Goal: Task Accomplishment & Management: Complete application form

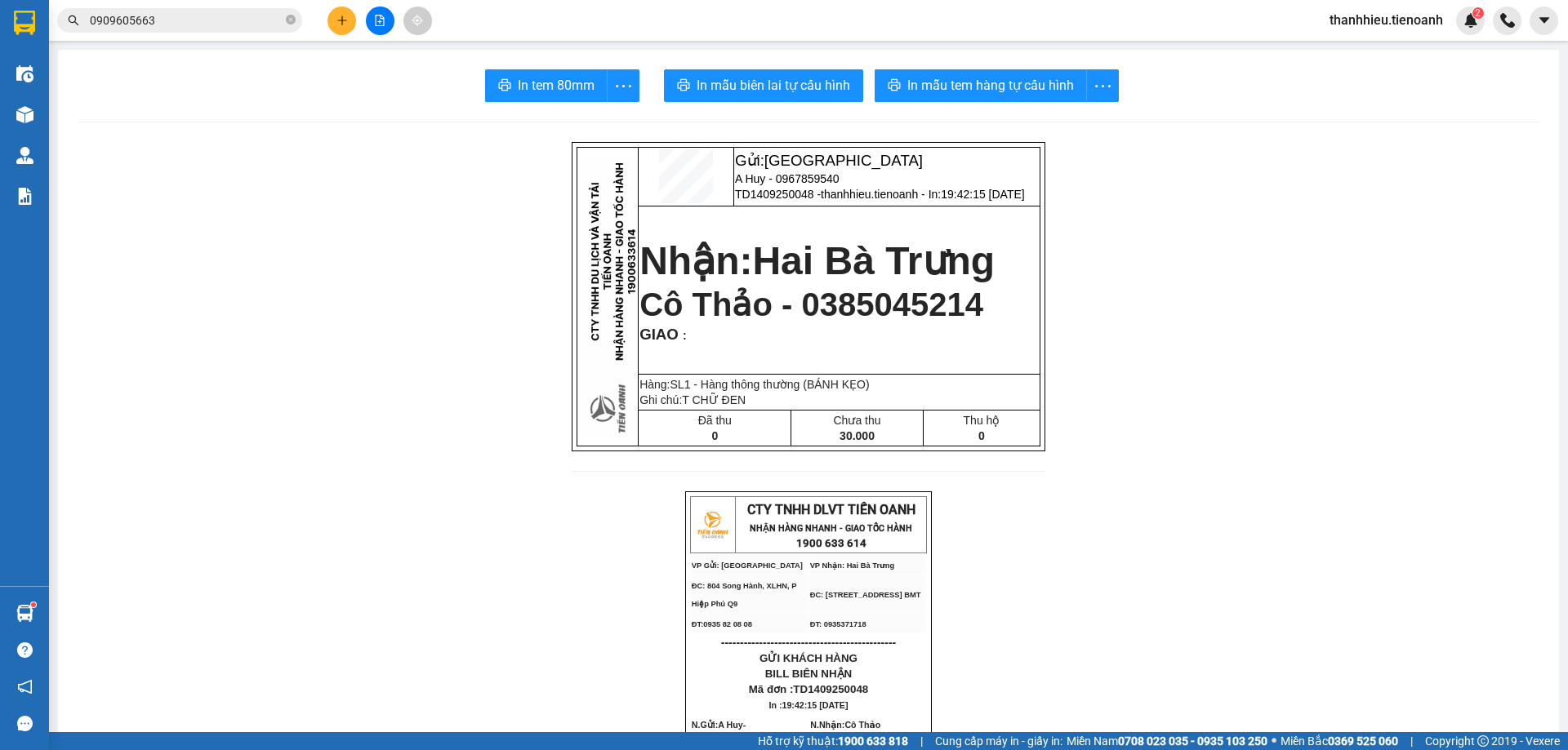
click at [350, 23] on button at bounding box center [341, 20] width 29 height 29
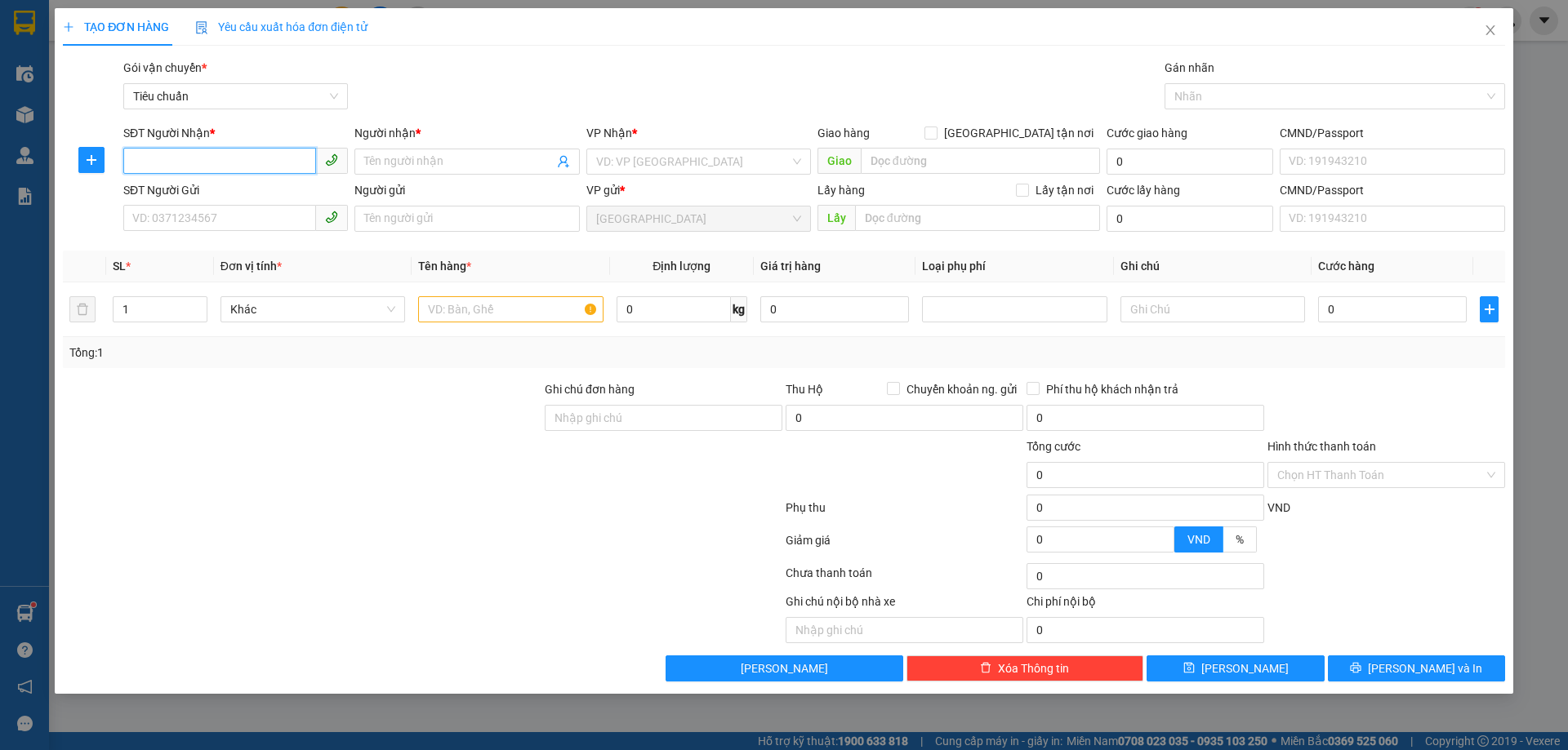
click at [234, 163] on input "SĐT Người Nhận *" at bounding box center [220, 161] width 193 height 26
type input "0819474848"
click at [211, 195] on div "0819474848 - C Sen" at bounding box center [236, 195] width 205 height 18
type input "C Sen"
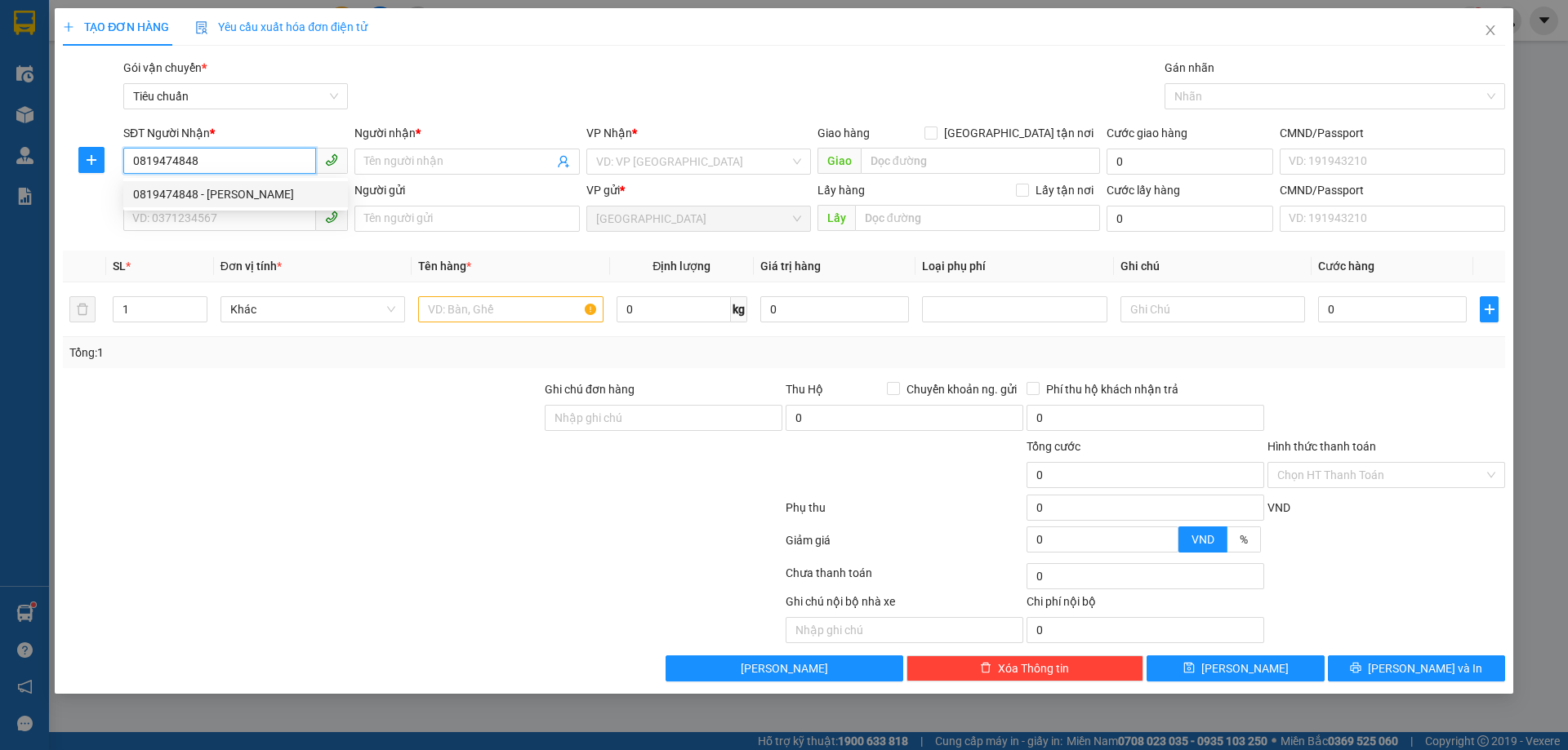
type input "Chợ Cưjut"
type input "160.000"
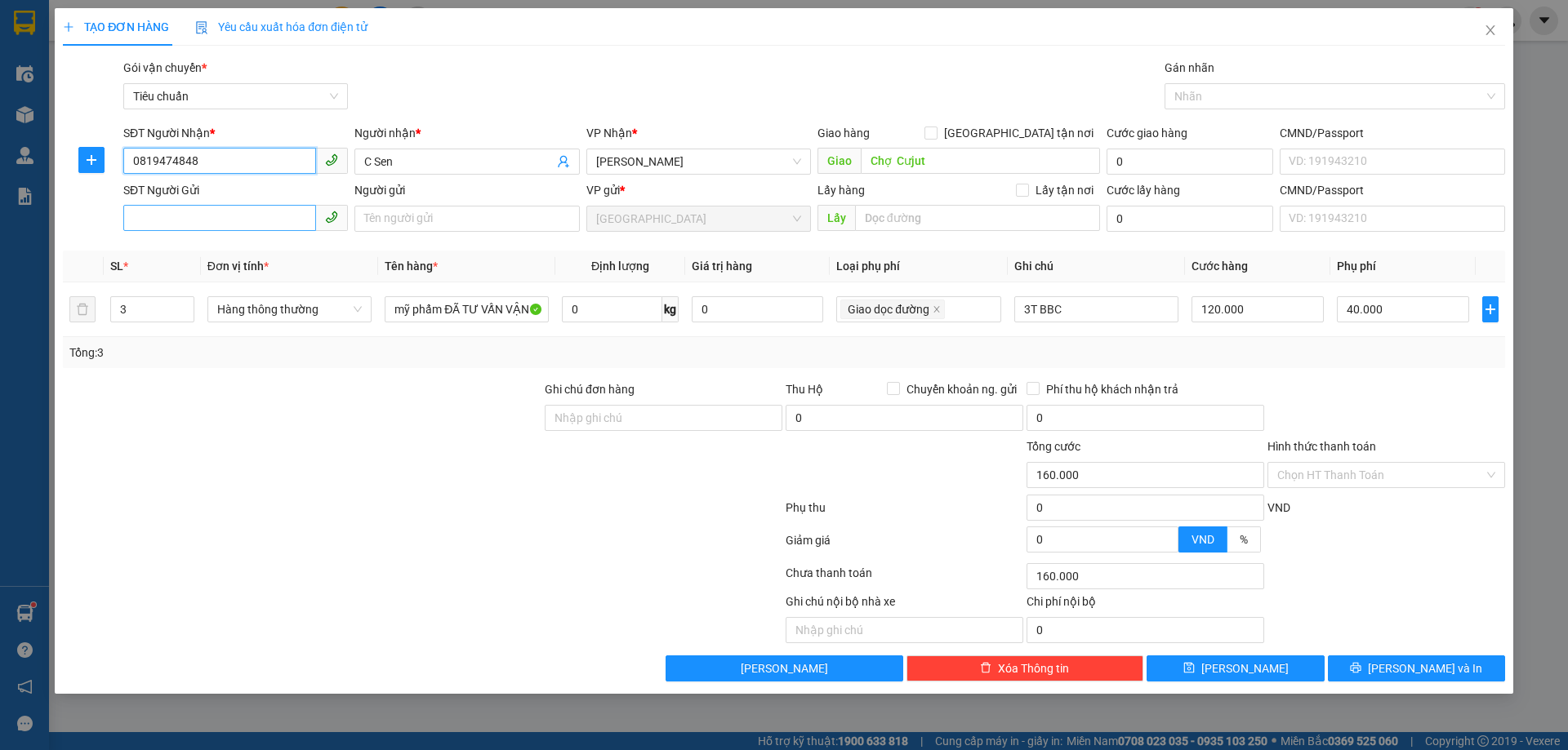
type input "0819474848"
click at [201, 216] on input "SĐT Người Gửi" at bounding box center [220, 218] width 193 height 26
click at [216, 222] on input "SĐT Người Gửi" at bounding box center [220, 218] width 193 height 26
click at [216, 215] on input "SĐT Người Gửi" at bounding box center [220, 218] width 193 height 26
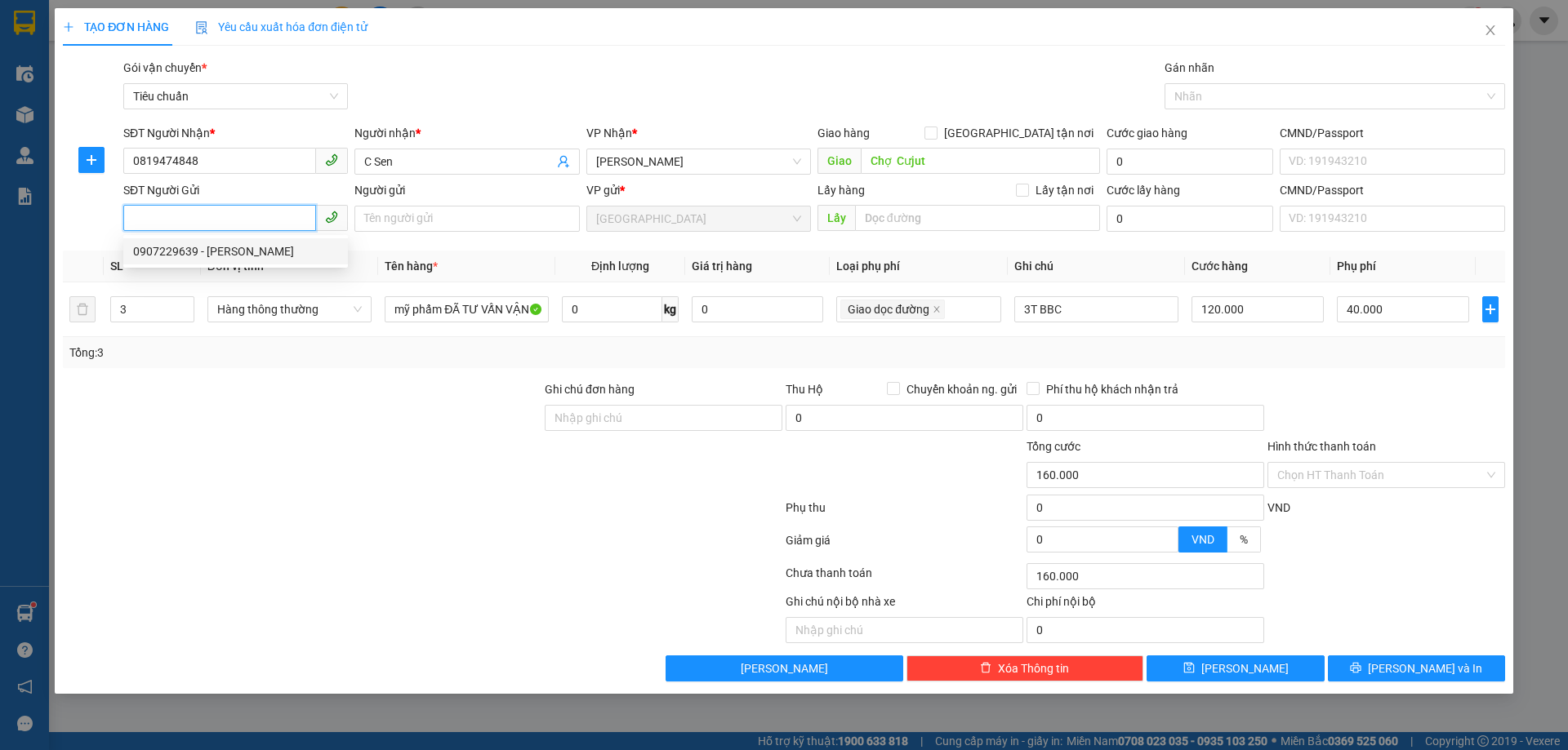
click at [216, 215] on input "SĐT Người Gửi" at bounding box center [220, 218] width 193 height 26
click at [220, 213] on input "SĐT Người Gửi" at bounding box center [220, 218] width 193 height 26
type input "0768631126"
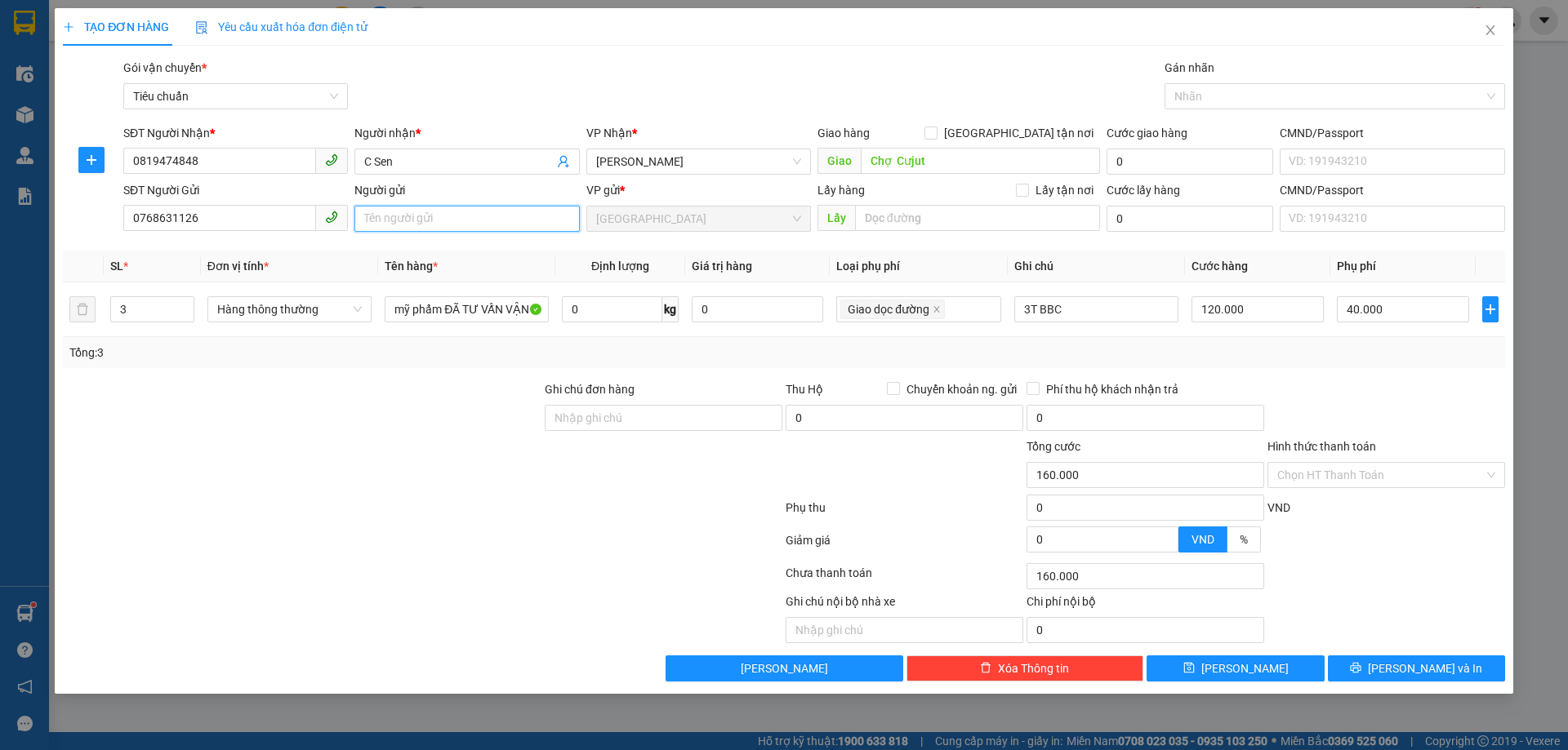
click at [453, 218] on input "Người gửi" at bounding box center [466, 218] width 224 height 26
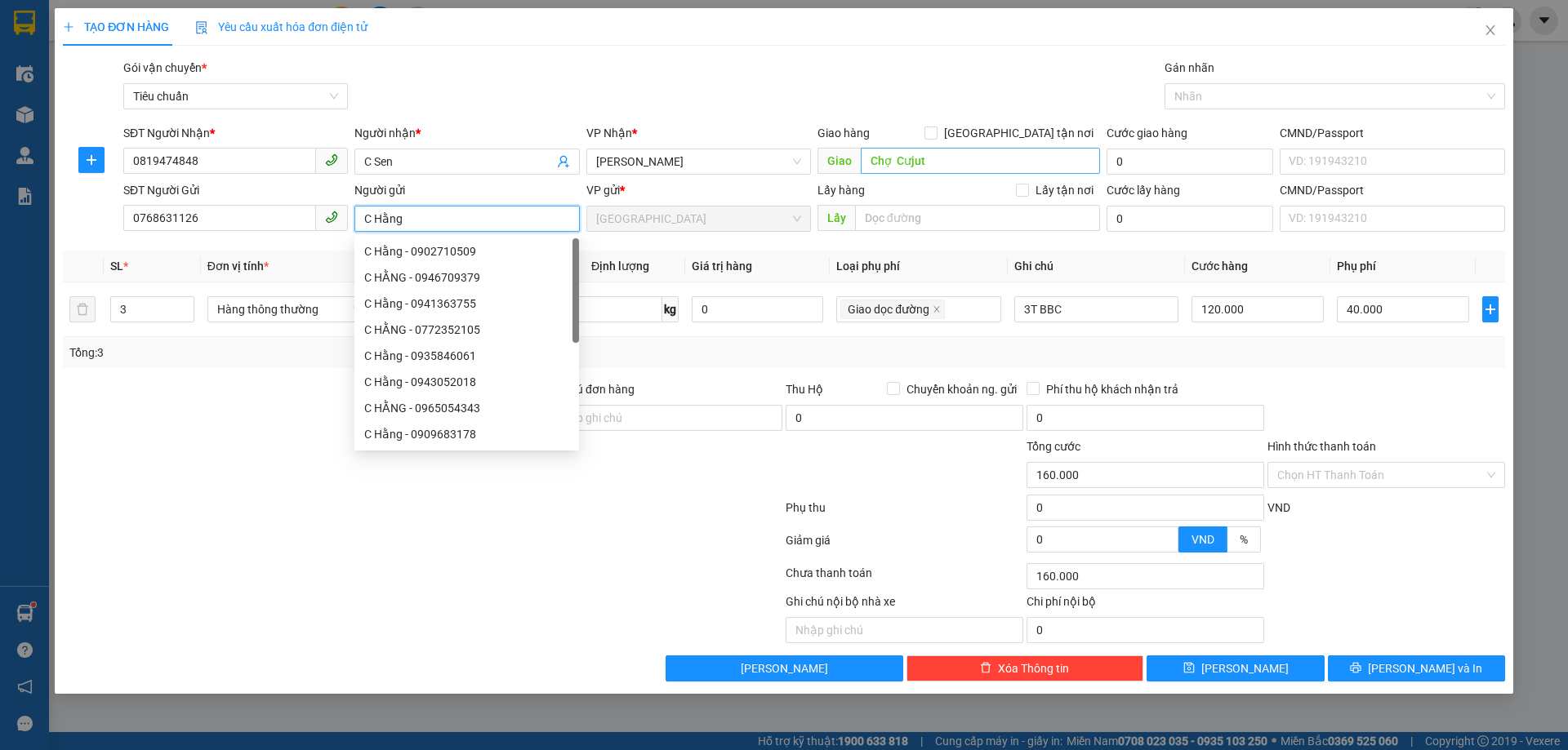
type input "C Hằng"
drag, startPoint x: 897, startPoint y: 159, endPoint x: 944, endPoint y: 159, distance: 47.0
click at [944, 159] on input "Chợ Cưjut" at bounding box center [980, 161] width 239 height 26
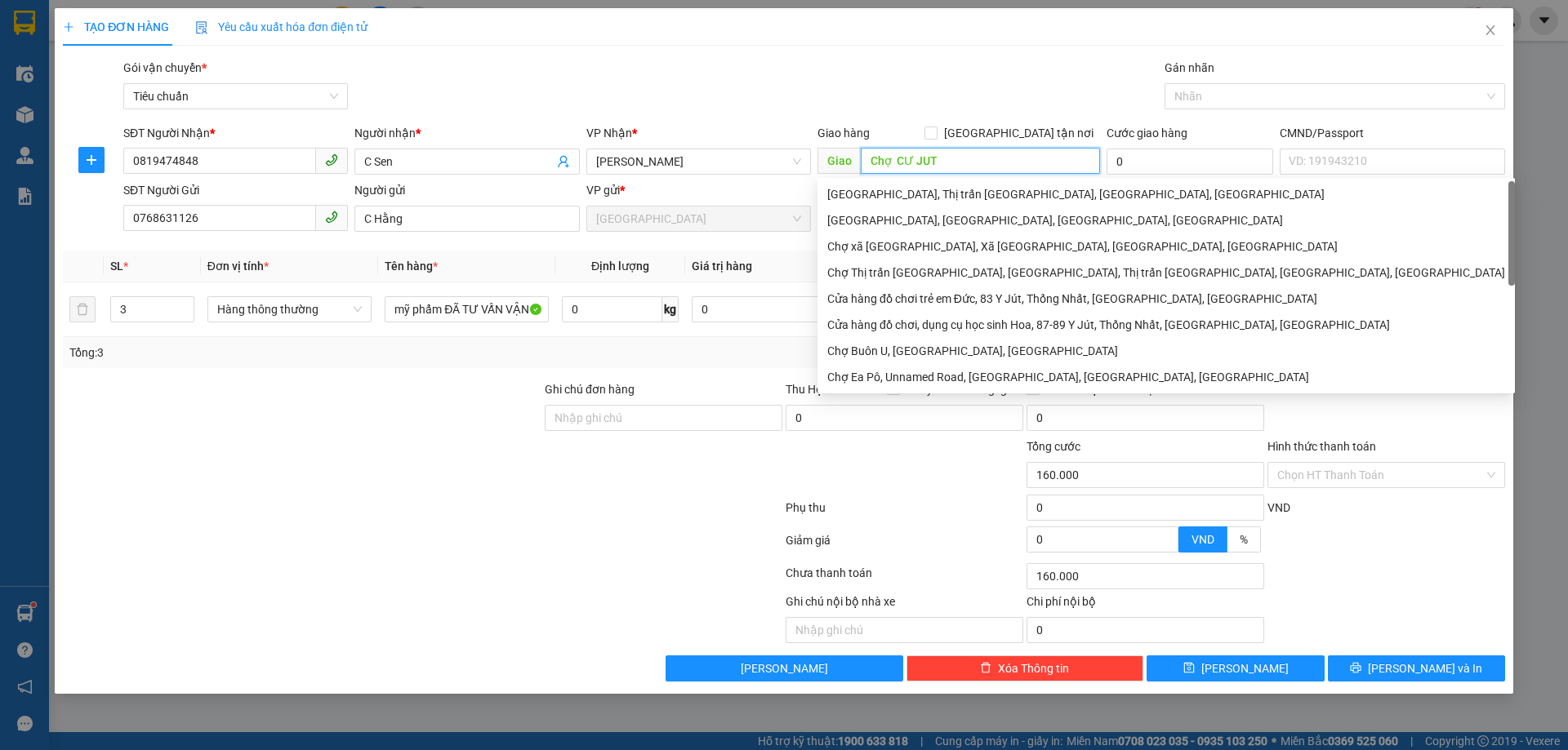
click at [917, 165] on input "Chợ CƯ JUT" at bounding box center [980, 161] width 239 height 26
type input "Chợ CƯJUT"
click at [906, 92] on div "Gói vận chuyển * Tiêu chuẩn Gán nhãn Nhãn" at bounding box center [814, 88] width 1389 height 57
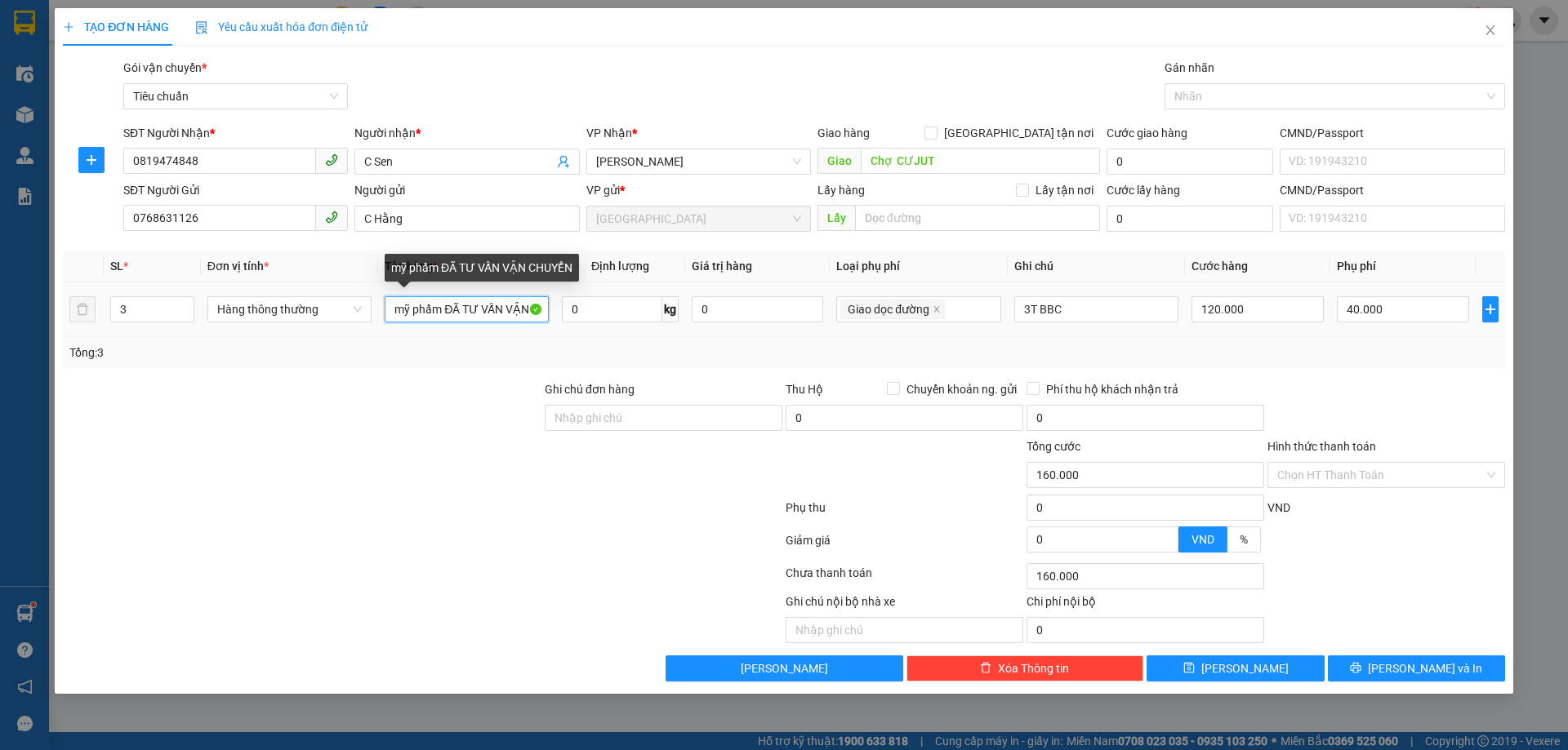
click at [416, 312] on input "mỹ phẩm ĐÃ TƯ VẤN VẬN CHUYỂN" at bounding box center [466, 309] width 164 height 26
type input "LOA"
drag, startPoint x: 398, startPoint y: 385, endPoint x: 351, endPoint y: 361, distance: 52.8
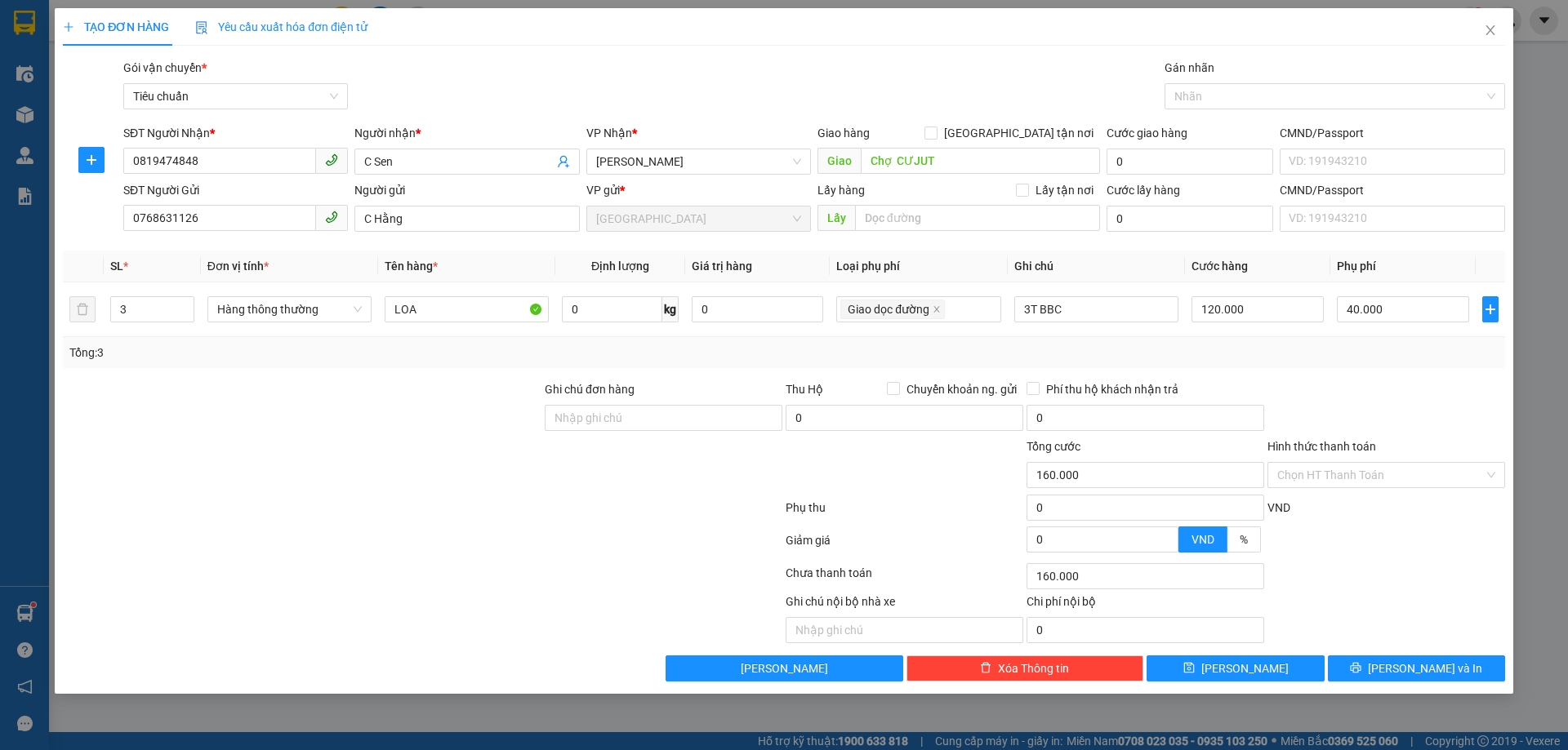
click at [398, 387] on div at bounding box center [302, 409] width 482 height 57
click at [185, 314] on icon "down" at bounding box center [185, 314] width 6 height 6
type input "1"
click at [185, 314] on icon "down" at bounding box center [186, 315] width 5 height 3
click at [444, 309] on input "LOA" at bounding box center [466, 309] width 164 height 26
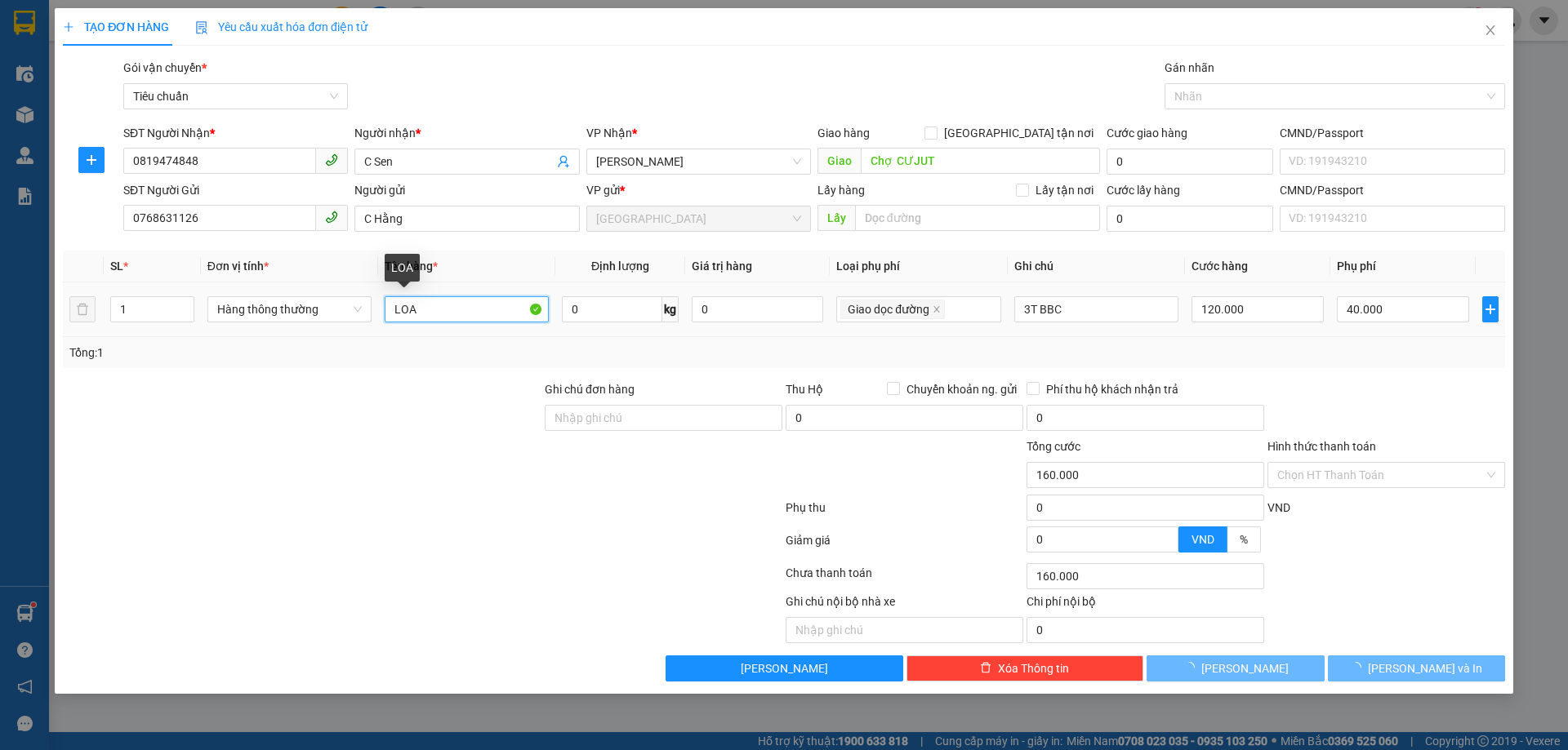
click at [444, 309] on input "LOA" at bounding box center [466, 309] width 164 height 26
type input "20.000"
type input "0"
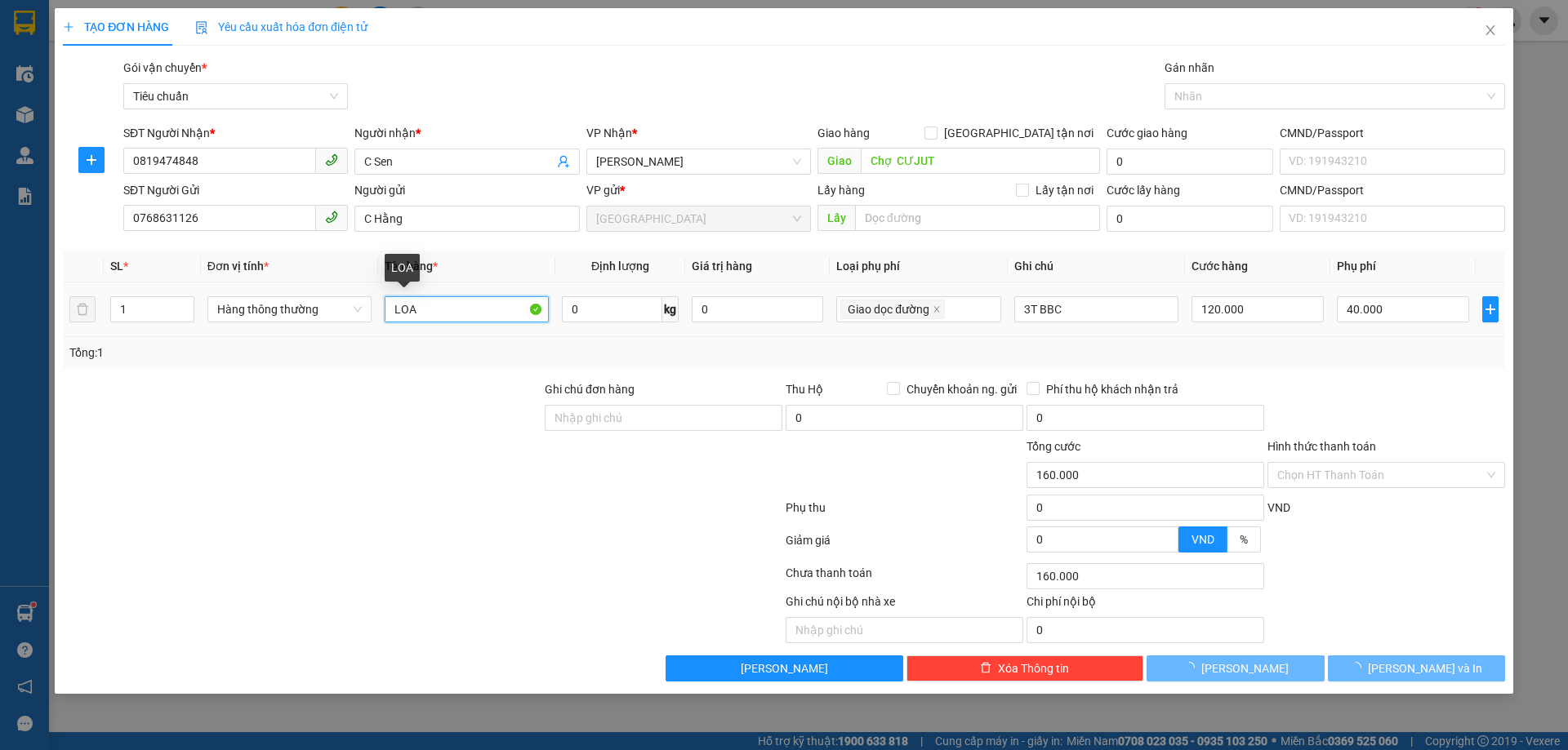
type input "20.000"
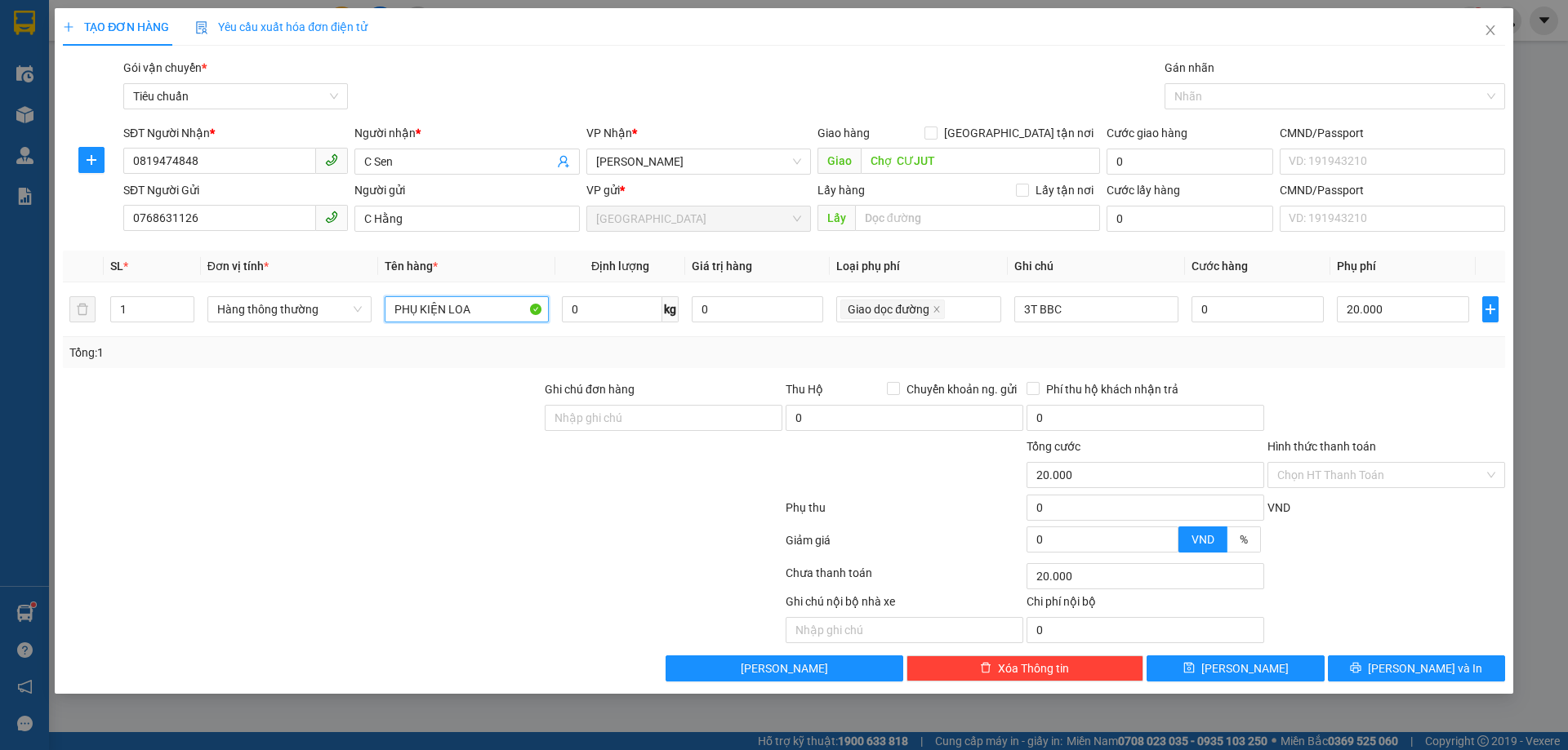
type input "PHỤ KIỆN LOA"
click at [486, 355] on div "Tổng: 1" at bounding box center [337, 353] width 536 height 18
click at [612, 311] on input "0" at bounding box center [612, 309] width 100 height 26
drag, startPoint x: 985, startPoint y: 357, endPoint x: 1068, endPoint y: 308, distance: 96.4
click at [985, 357] on div "Tổng: 1" at bounding box center [784, 353] width 1429 height 18
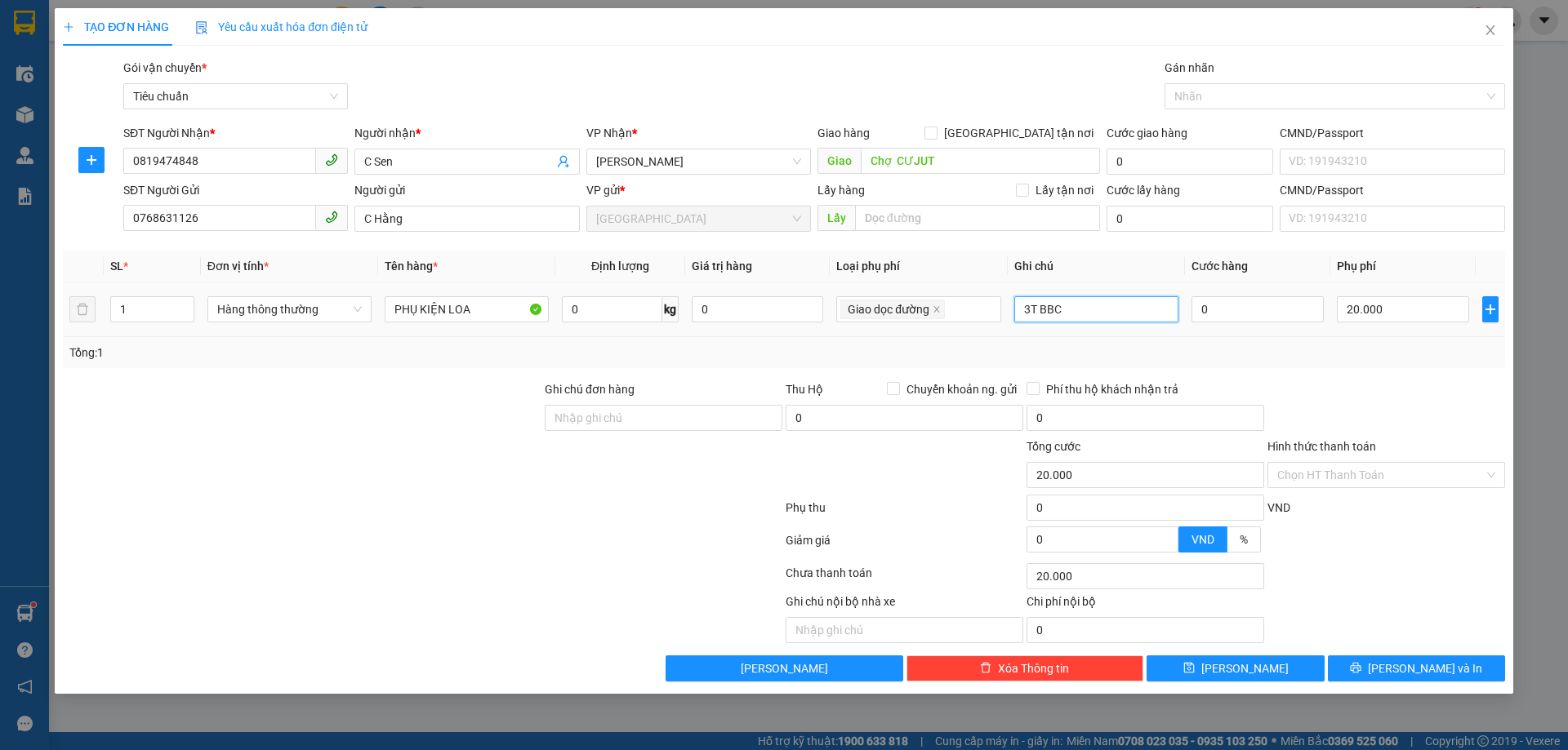
click at [1067, 308] on input "3T BBC" at bounding box center [1096, 309] width 164 height 26
type input "T ĐEN"
click at [1263, 368] on div "Transit Pickup Surcharge Ids Transit Deliver Surcharge Ids Transit Deliver Surc…" at bounding box center [784, 370] width 1442 height 622
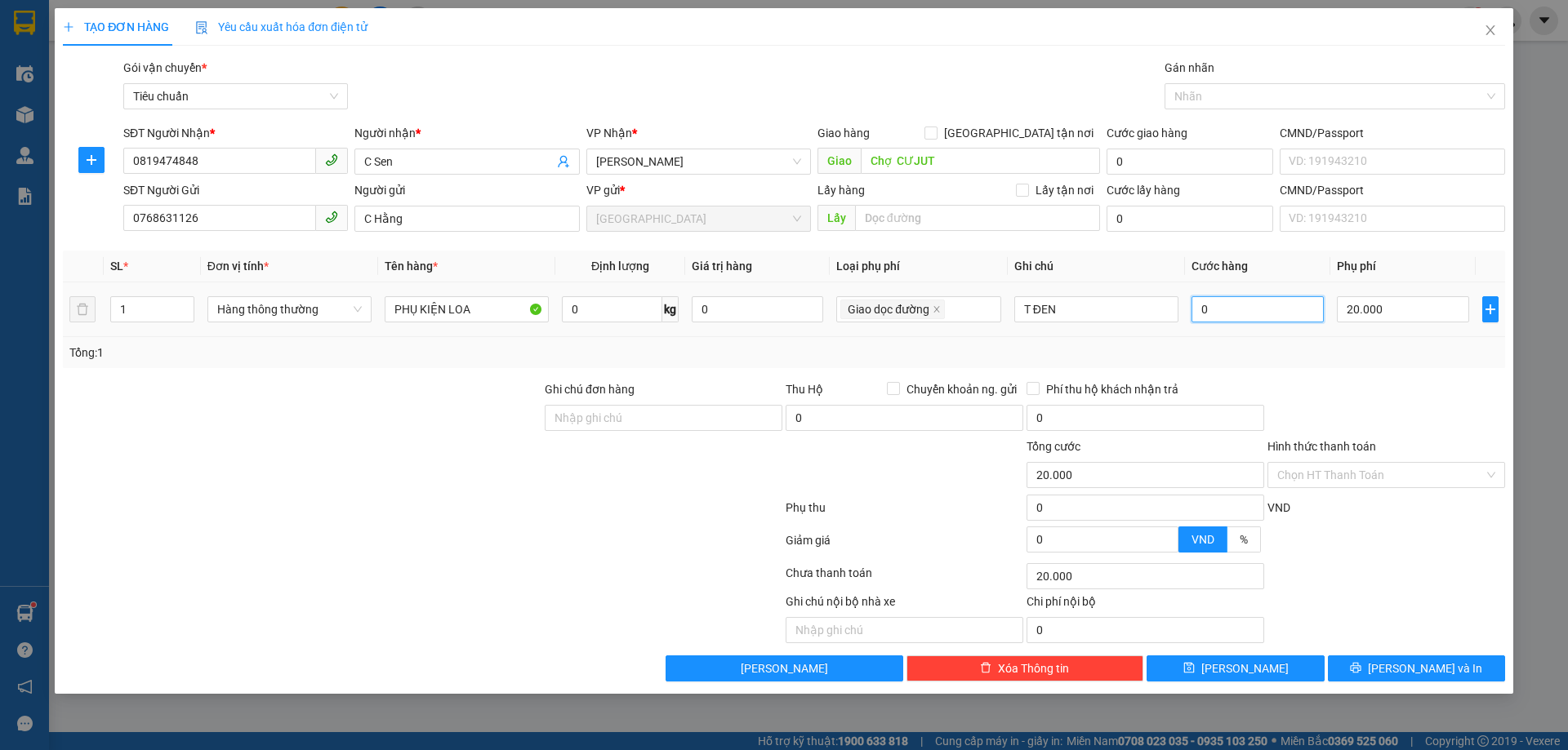
click at [1250, 317] on input "0" at bounding box center [1258, 309] width 133 height 26
type input "20.008"
type input "8"
type input "20.080"
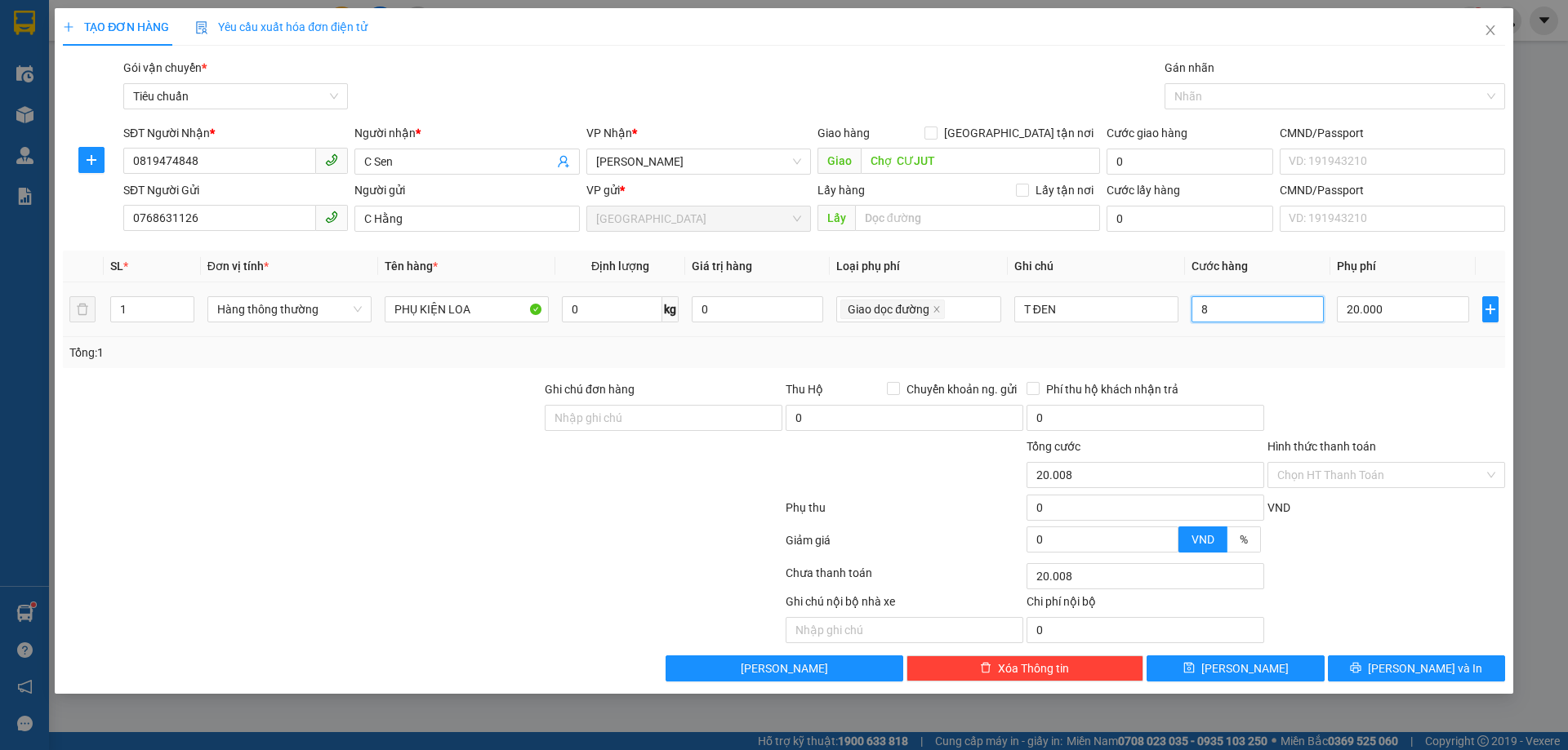
type input "20.080"
type input "80"
type input "100.000"
type input "80.000"
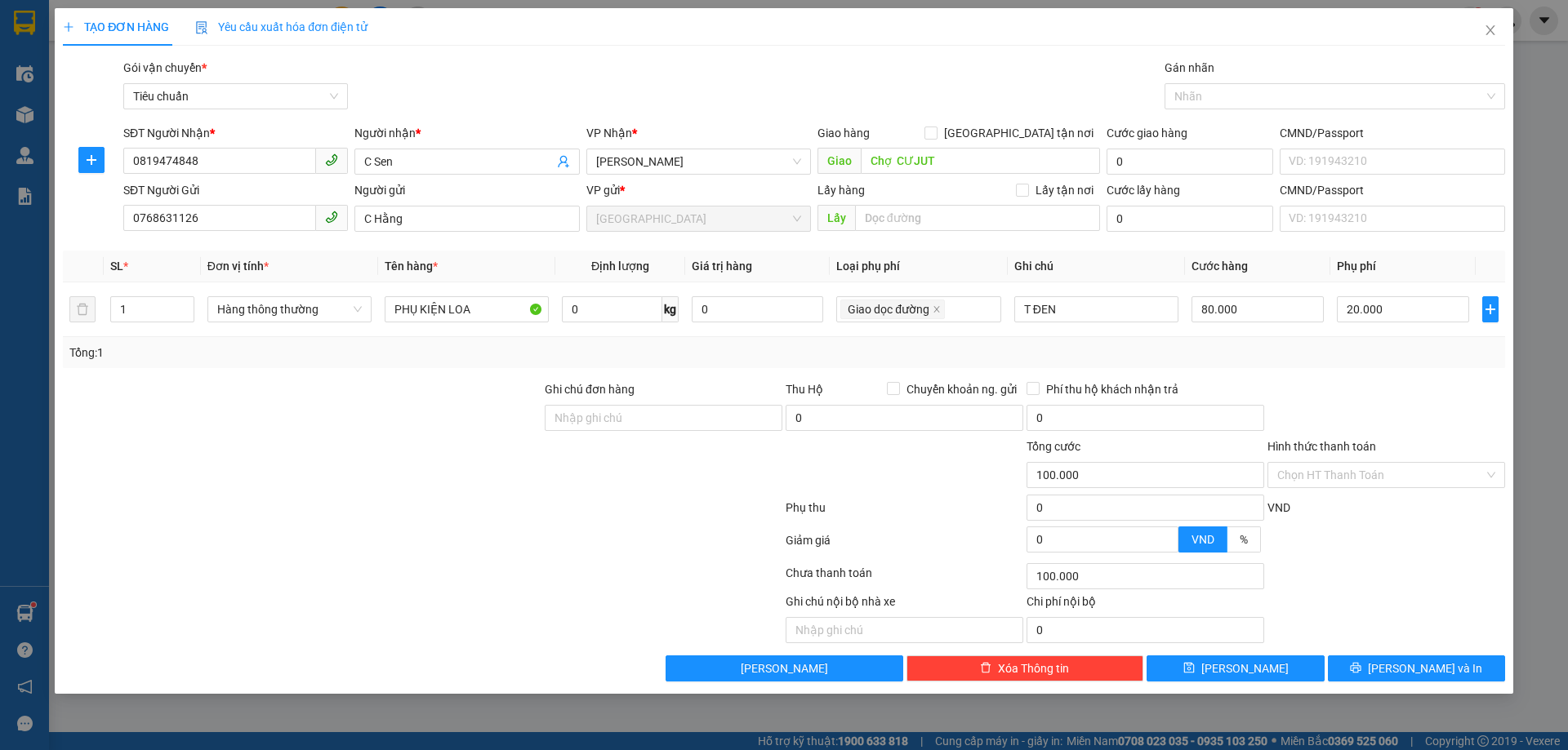
click at [1294, 350] on div "Tổng: 1" at bounding box center [784, 353] width 1429 height 18
click at [1350, 478] on input "Hình thức thanh toán" at bounding box center [1381, 475] width 206 height 25
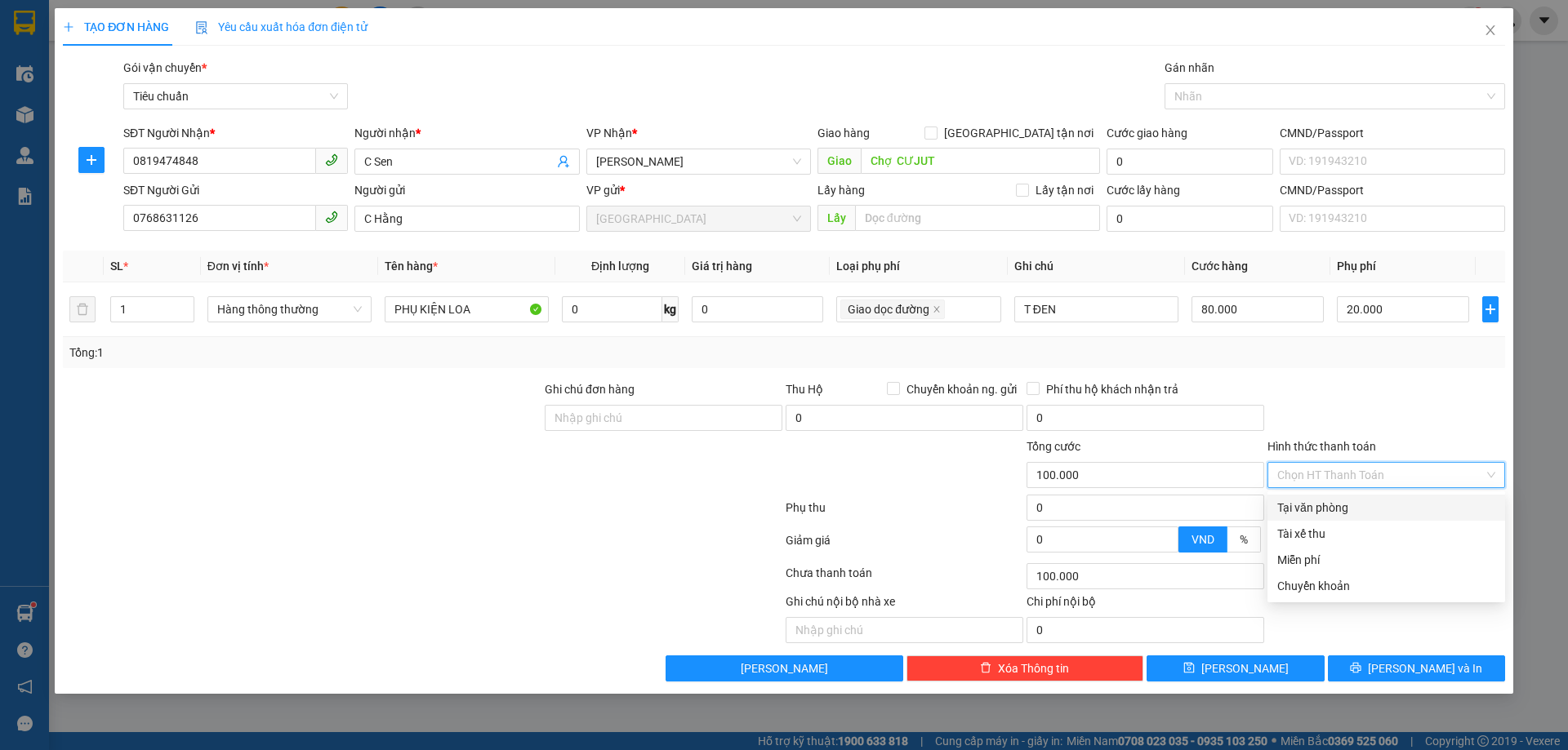
click at [1352, 505] on div "Tại văn phòng" at bounding box center [1386, 508] width 218 height 18
type input "0"
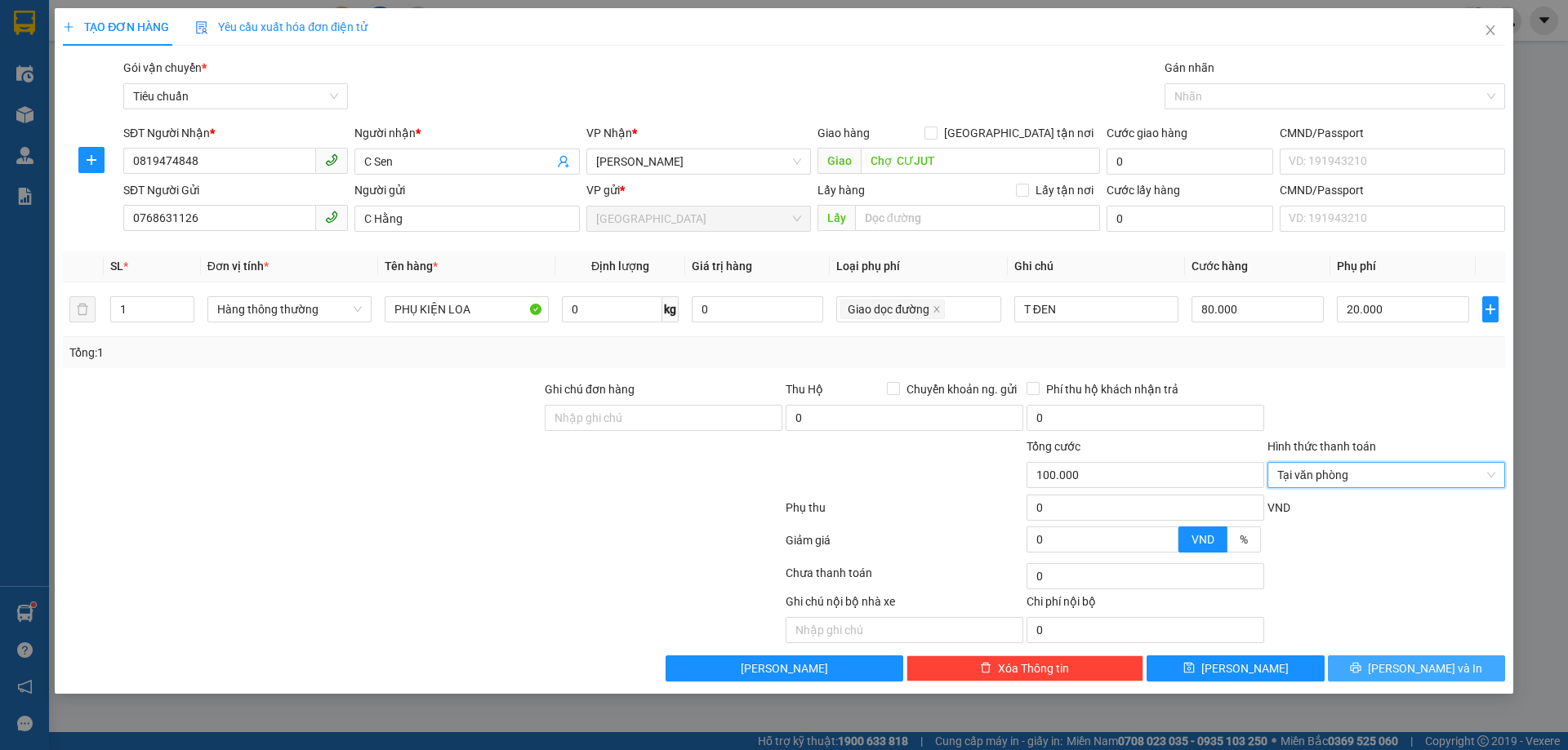
click at [1422, 673] on span "[PERSON_NAME] và In" at bounding box center [1426, 668] width 115 height 18
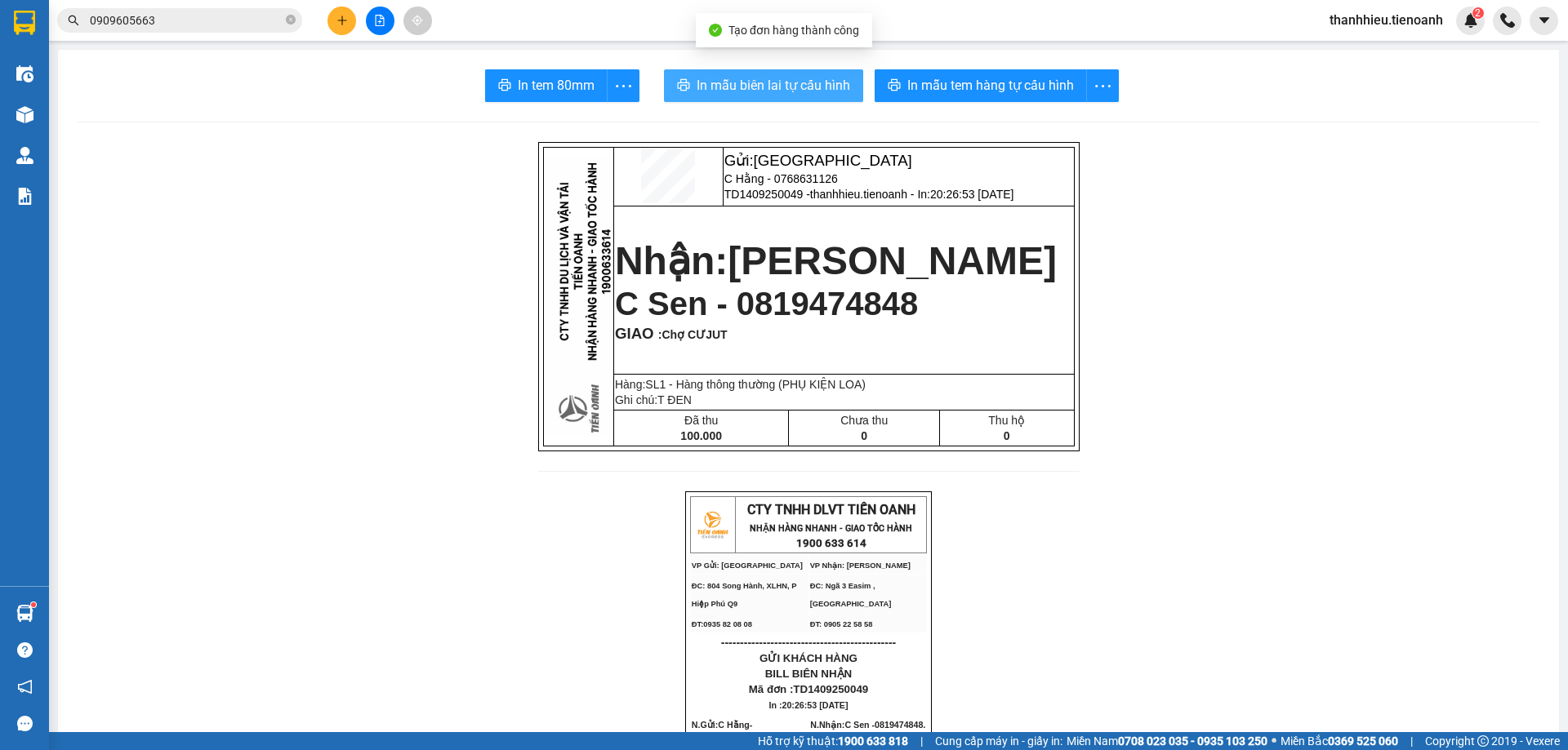
click at [804, 88] on span "In mẫu biên lai tự cấu hình" at bounding box center [773, 85] width 154 height 20
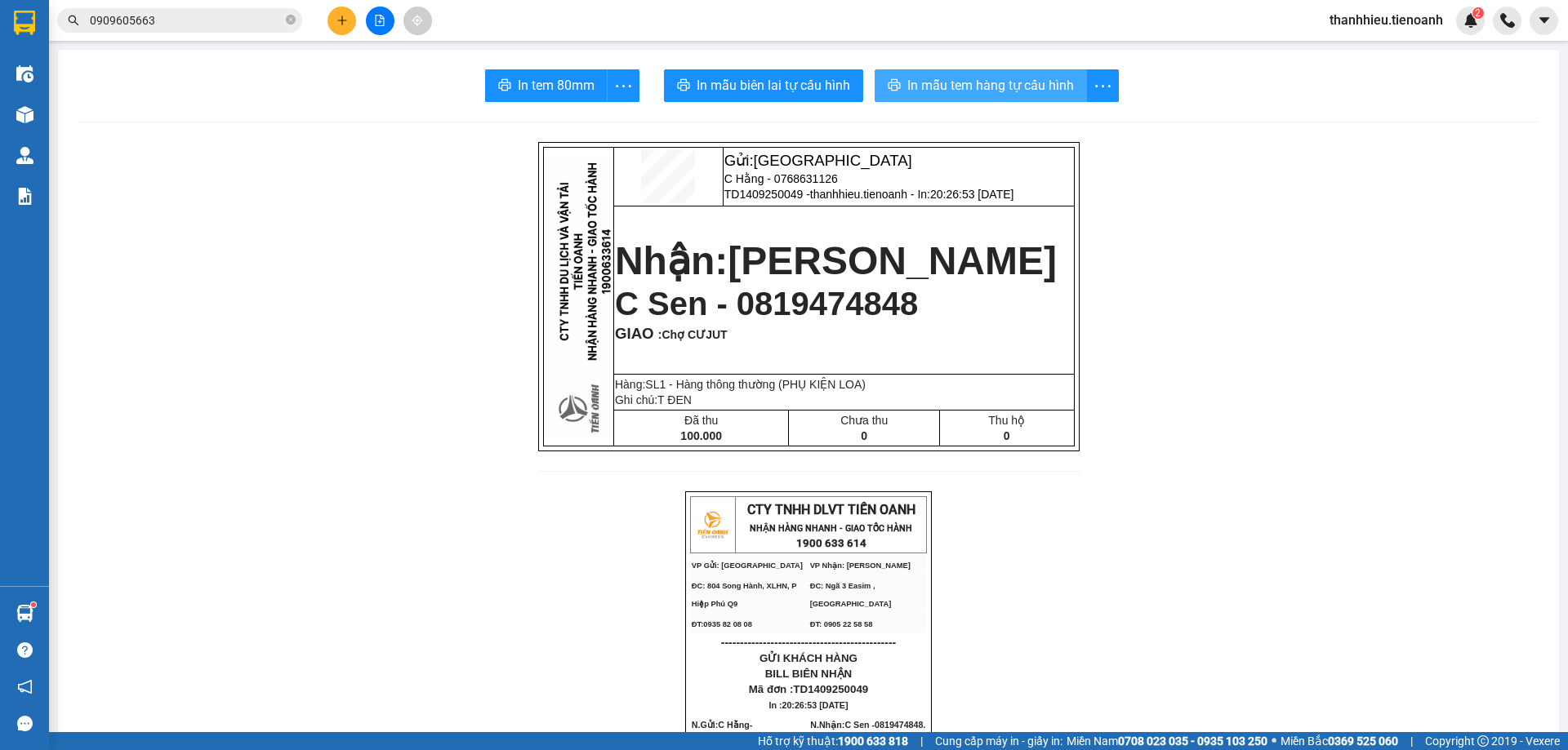
click at [945, 92] on span "In mẫu tem hàng tự cấu hình" at bounding box center [991, 85] width 167 height 20
click at [178, 19] on input "0909605663" at bounding box center [187, 20] width 193 height 18
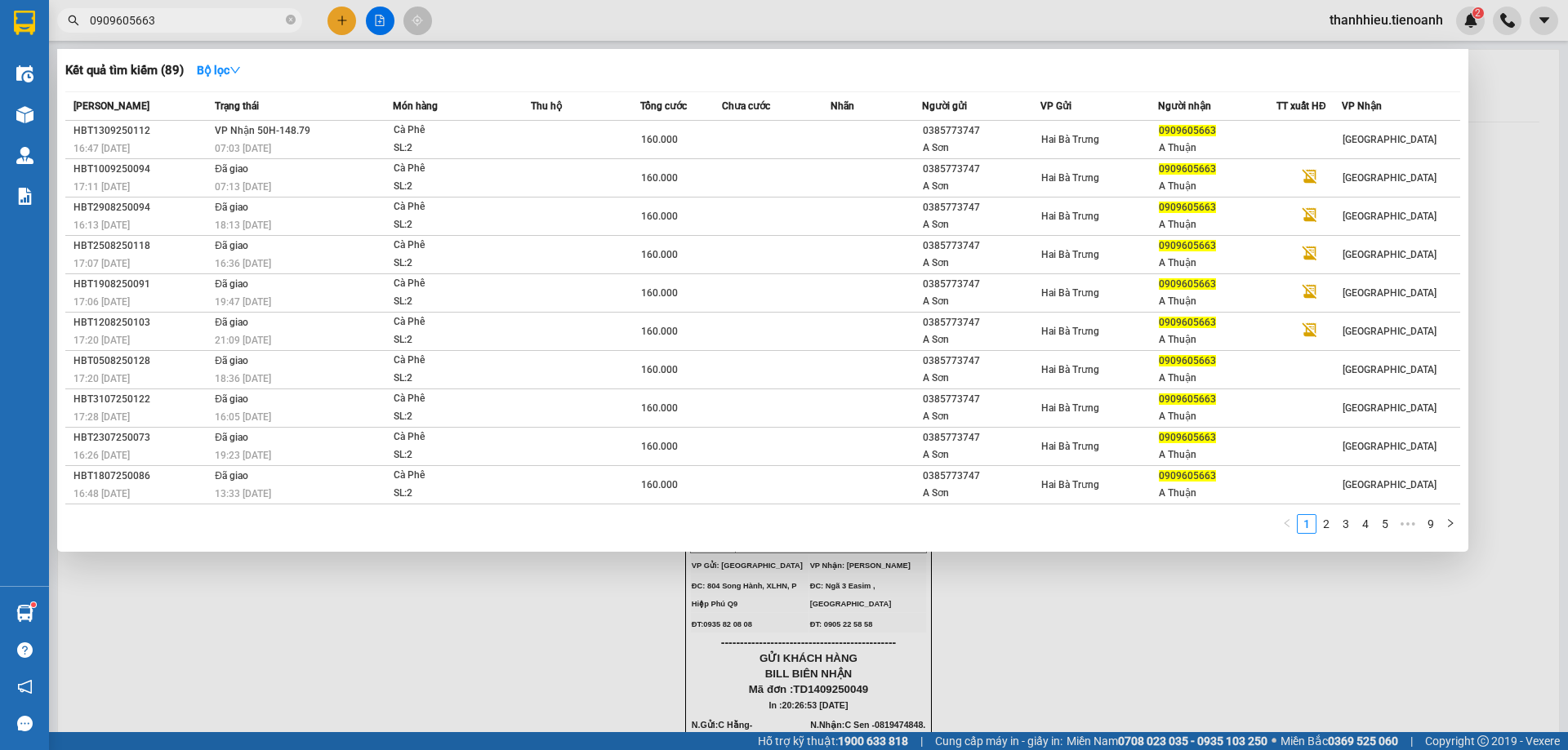
click at [178, 19] on input "0909605663" at bounding box center [187, 20] width 193 height 18
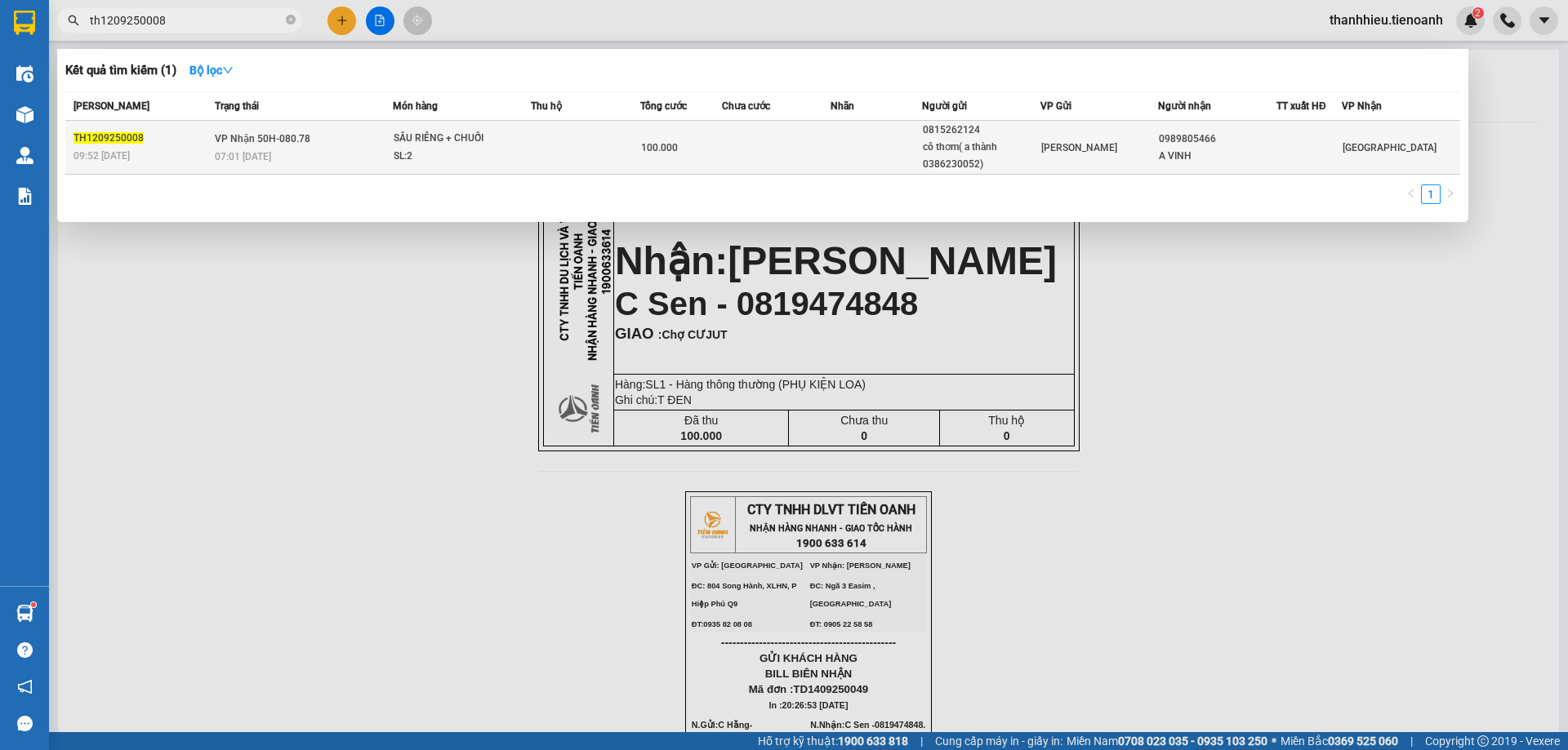
type input "th1209250008"
click at [366, 152] on div "07:01 [DATE]" at bounding box center [303, 157] width 178 height 18
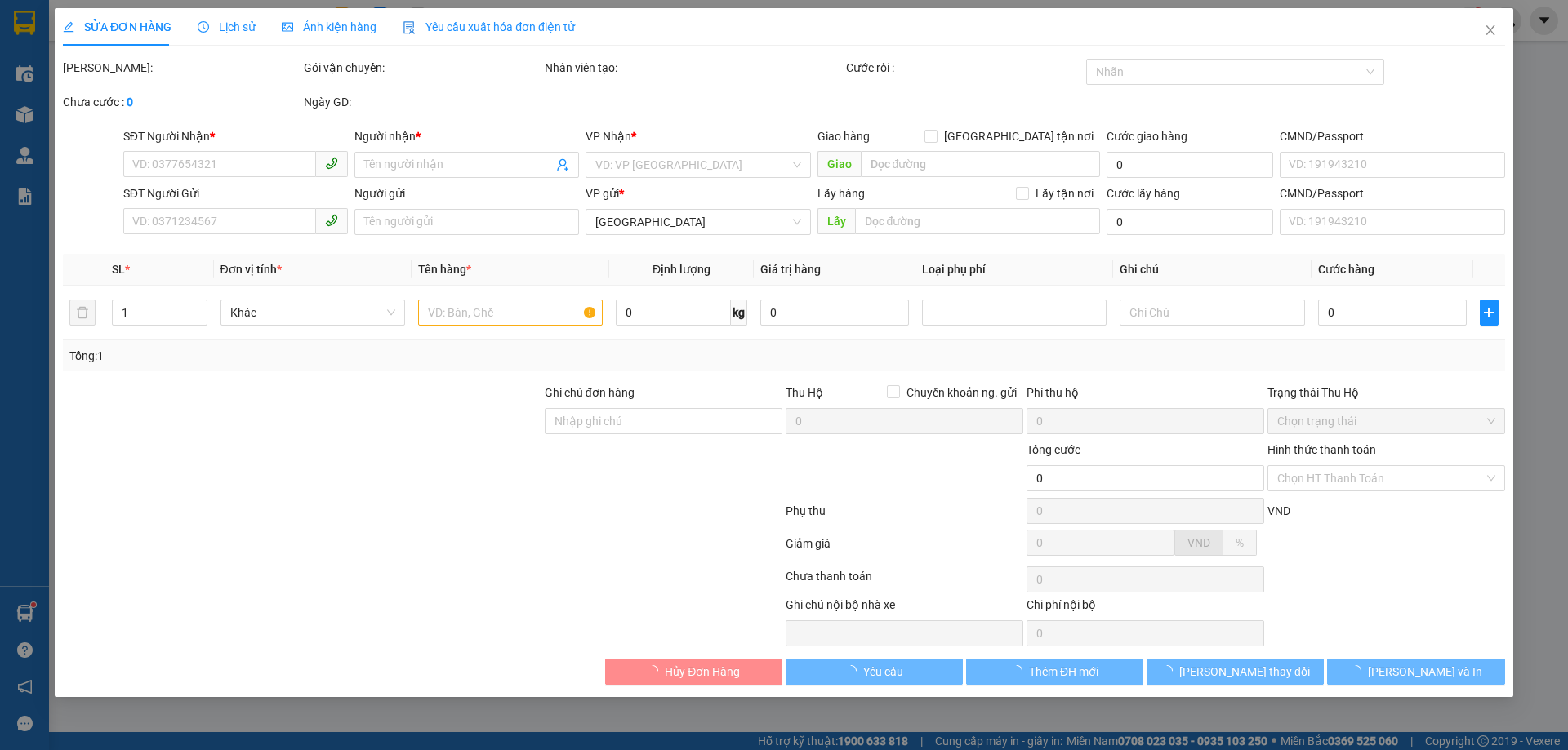
type input "0989805466"
type input "A VINH"
type input "0815262124"
type input "cô thơm( a thành 0386230052)"
type input "100.000"
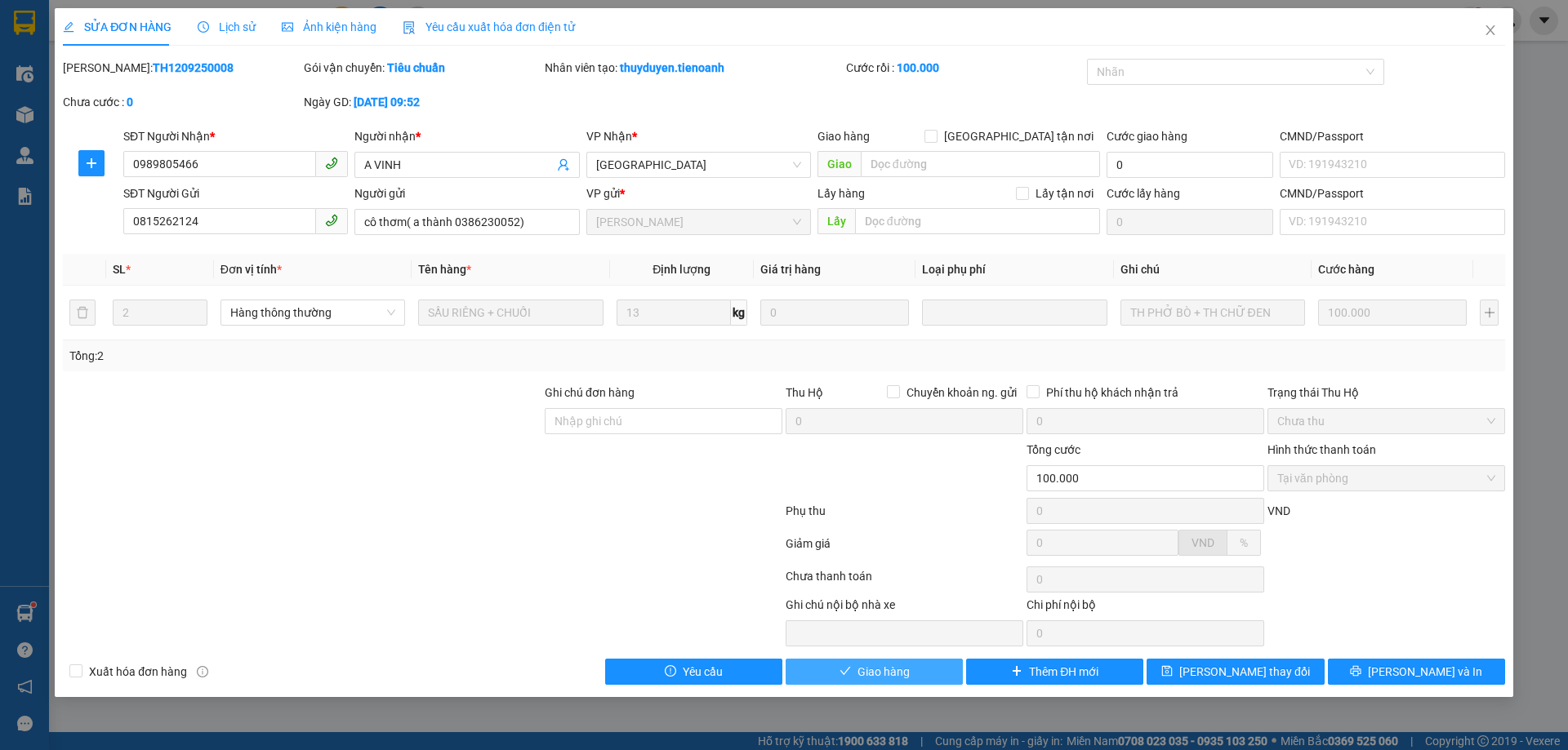
click at [898, 676] on span "Giao hàng" at bounding box center [884, 671] width 52 height 18
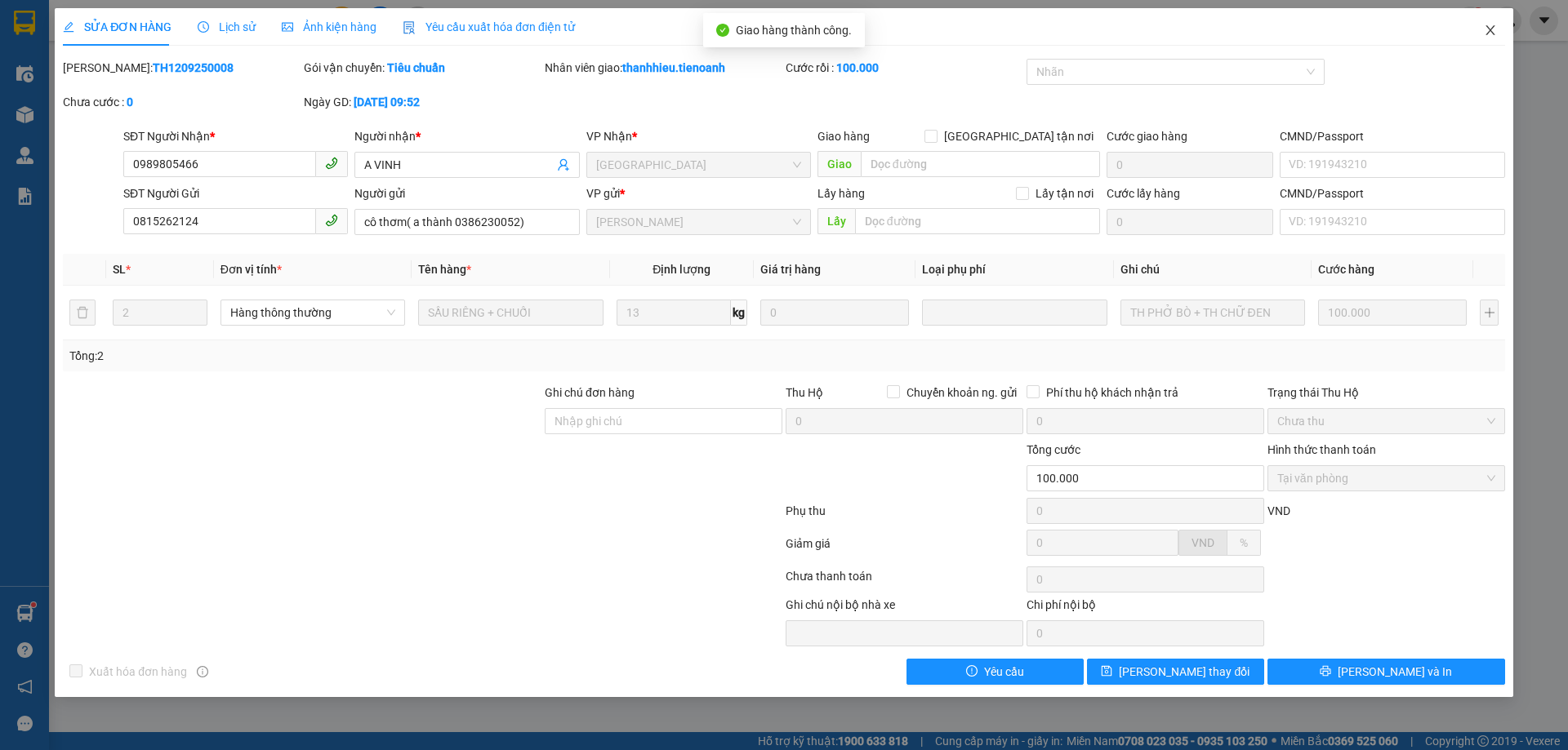
click at [1489, 32] on icon "close" at bounding box center [1489, 30] width 9 height 10
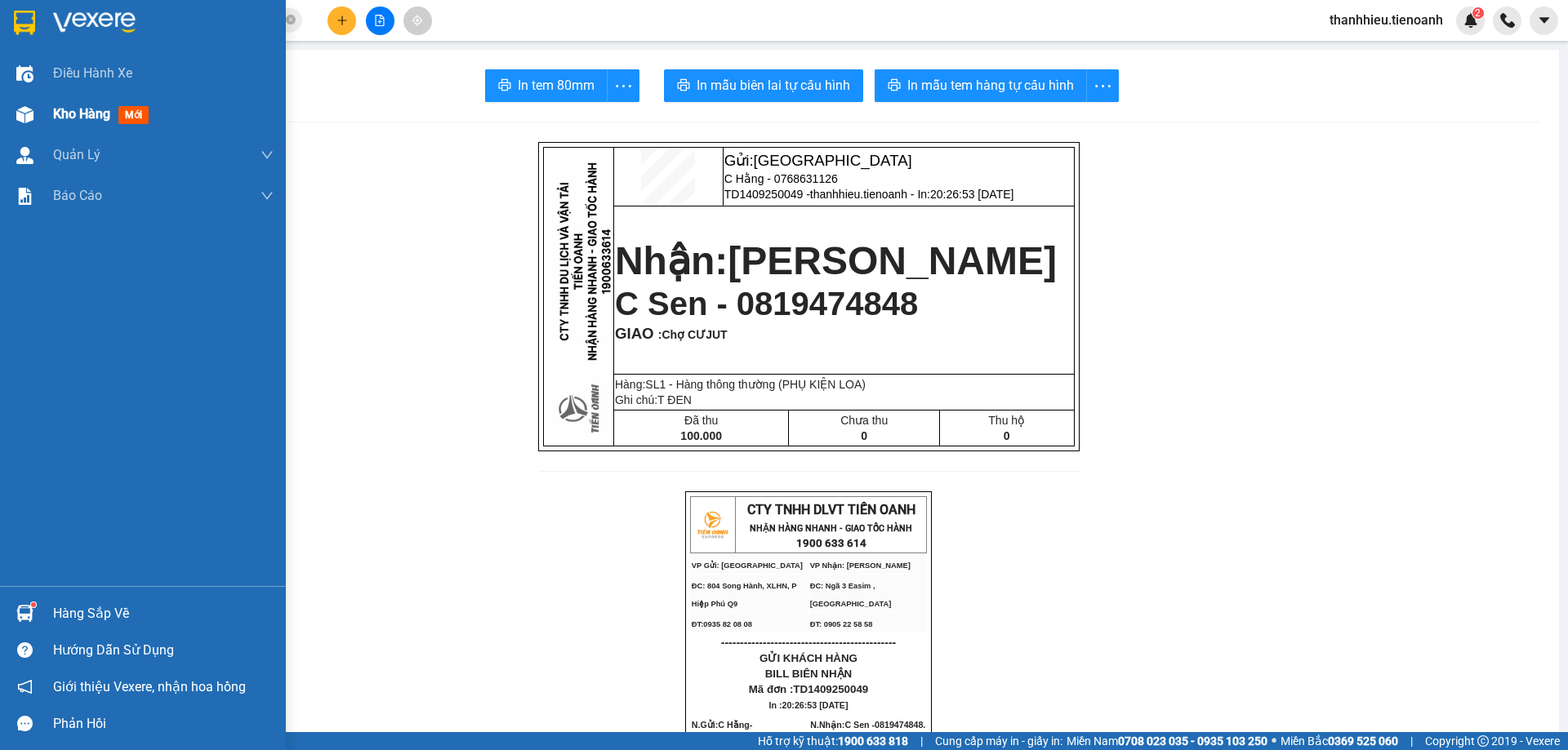
click at [34, 122] on div at bounding box center [25, 115] width 29 height 29
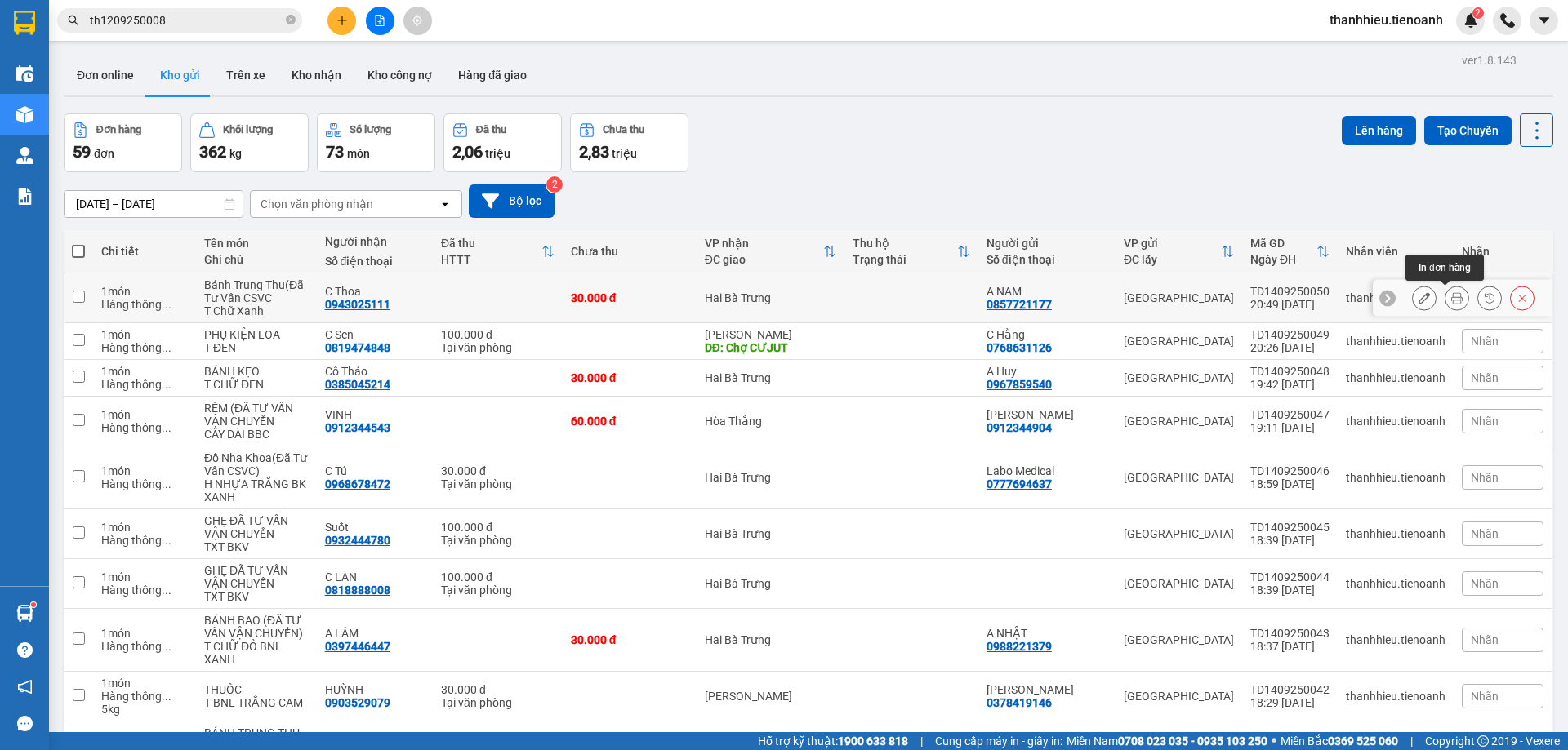
click at [1451, 298] on icon at bounding box center [1457, 298] width 11 height 11
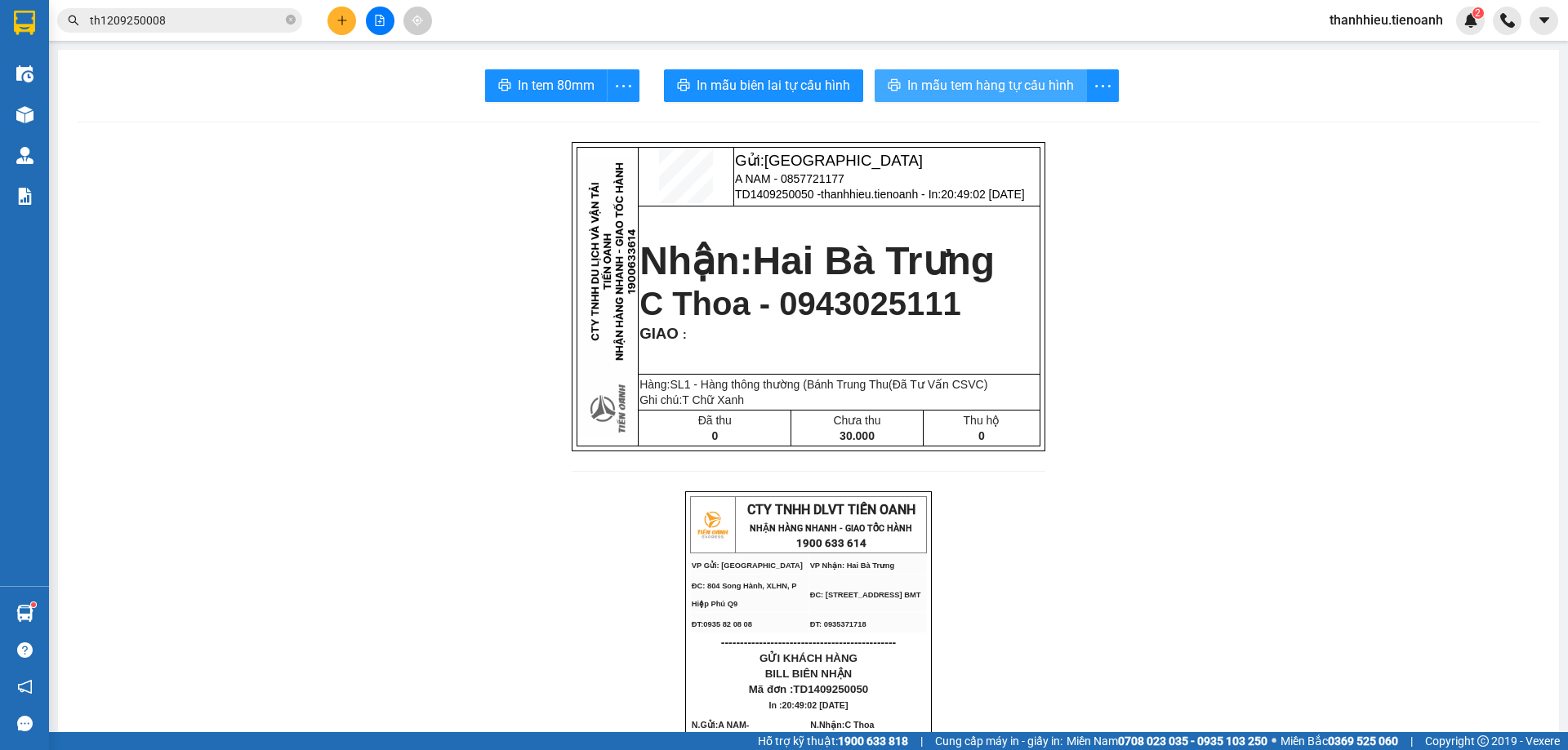
click at [1005, 92] on span "In mẫu tem hàng tự cấu hình" at bounding box center [991, 85] width 167 height 20
click at [45, 115] on div "Kho hàng mới" at bounding box center [25, 115] width 49 height 41
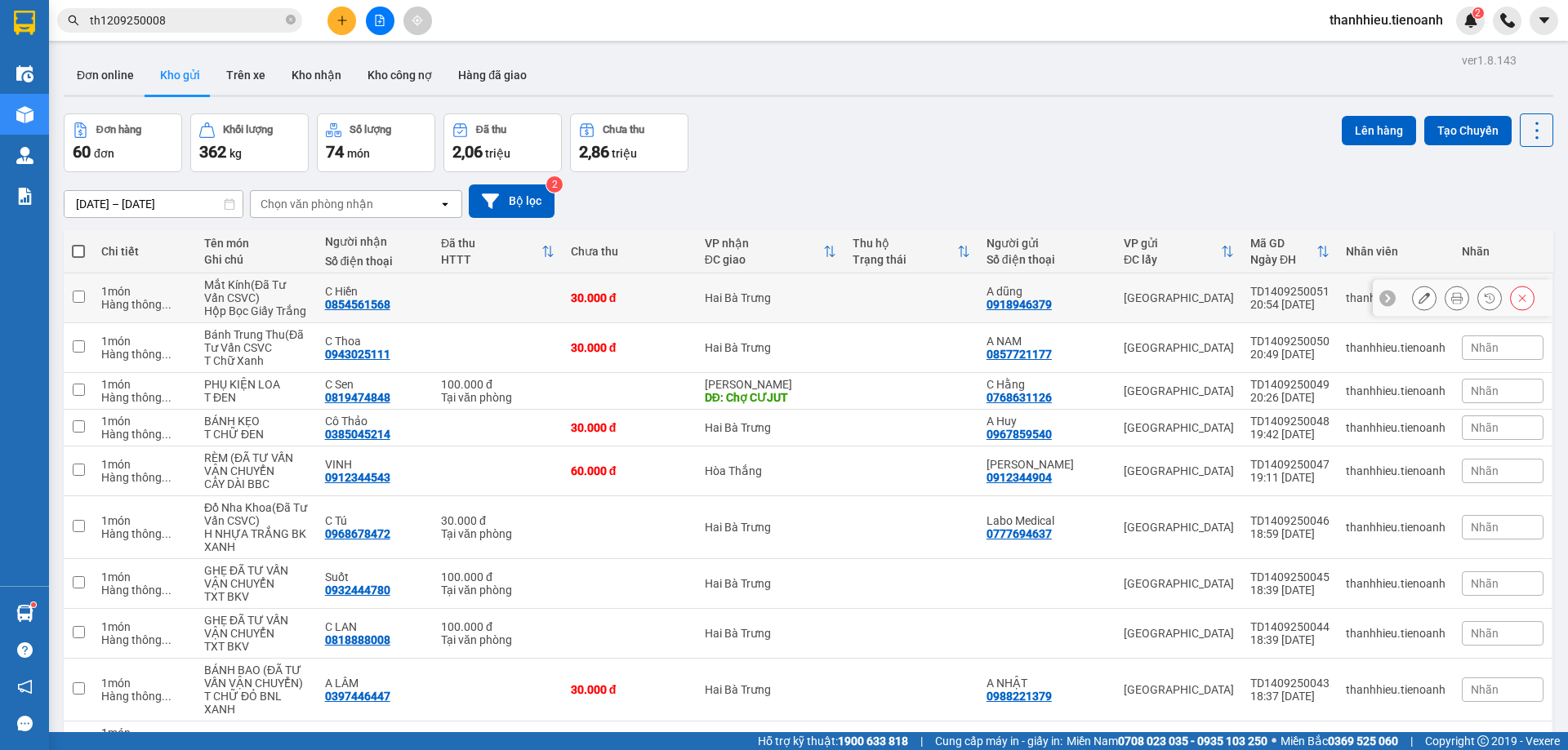
click at [1451, 299] on icon at bounding box center [1457, 298] width 11 height 11
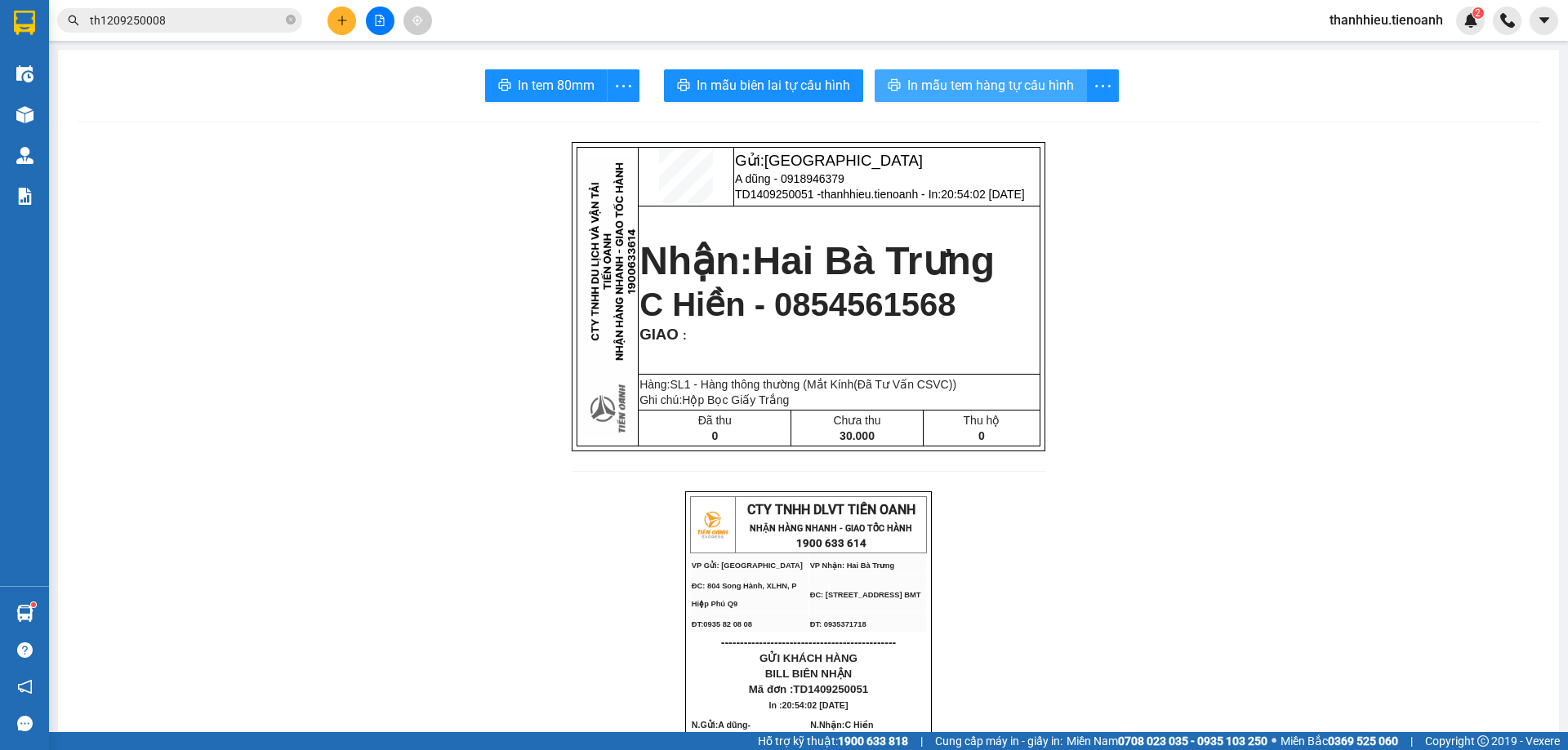
click at [951, 95] on span "In mẫu tem hàng tự cấu hình" at bounding box center [991, 85] width 167 height 20
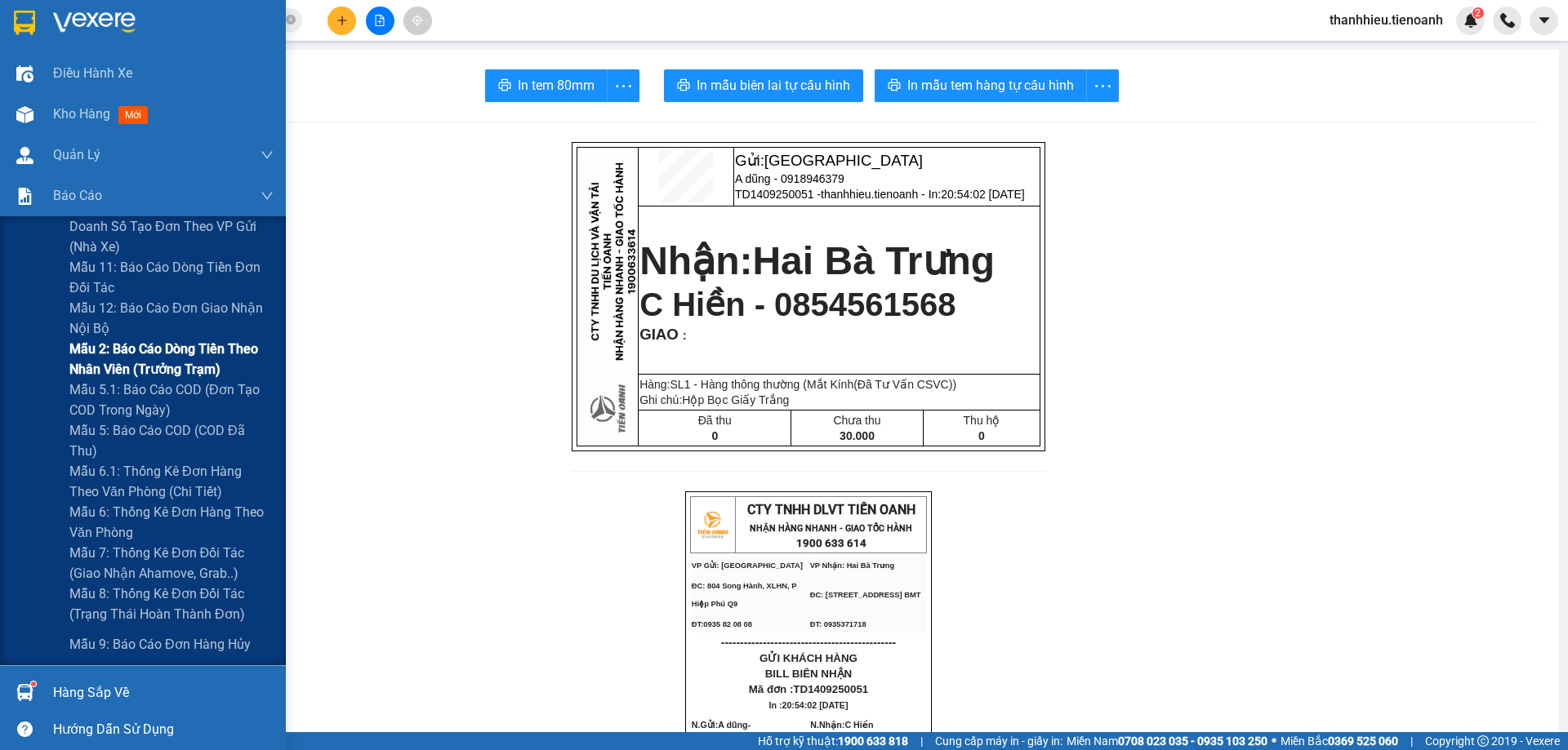
click at [152, 366] on span "Mẫu 2: Báo cáo dòng tiền theo nhân viên (Trưởng Trạm)" at bounding box center [171, 359] width 204 height 41
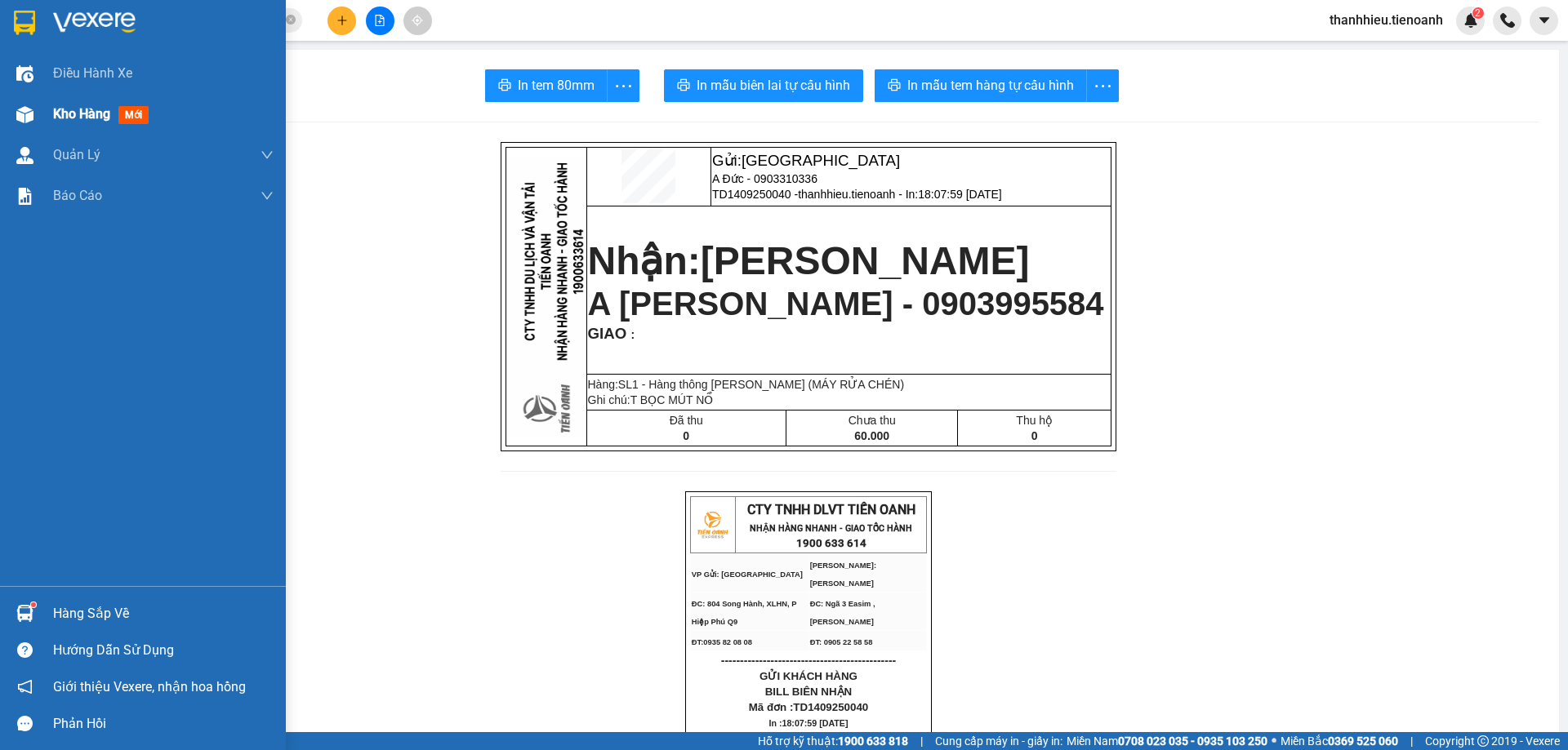
click at [43, 114] on div "Kho hàng mới" at bounding box center [142, 115] width 286 height 41
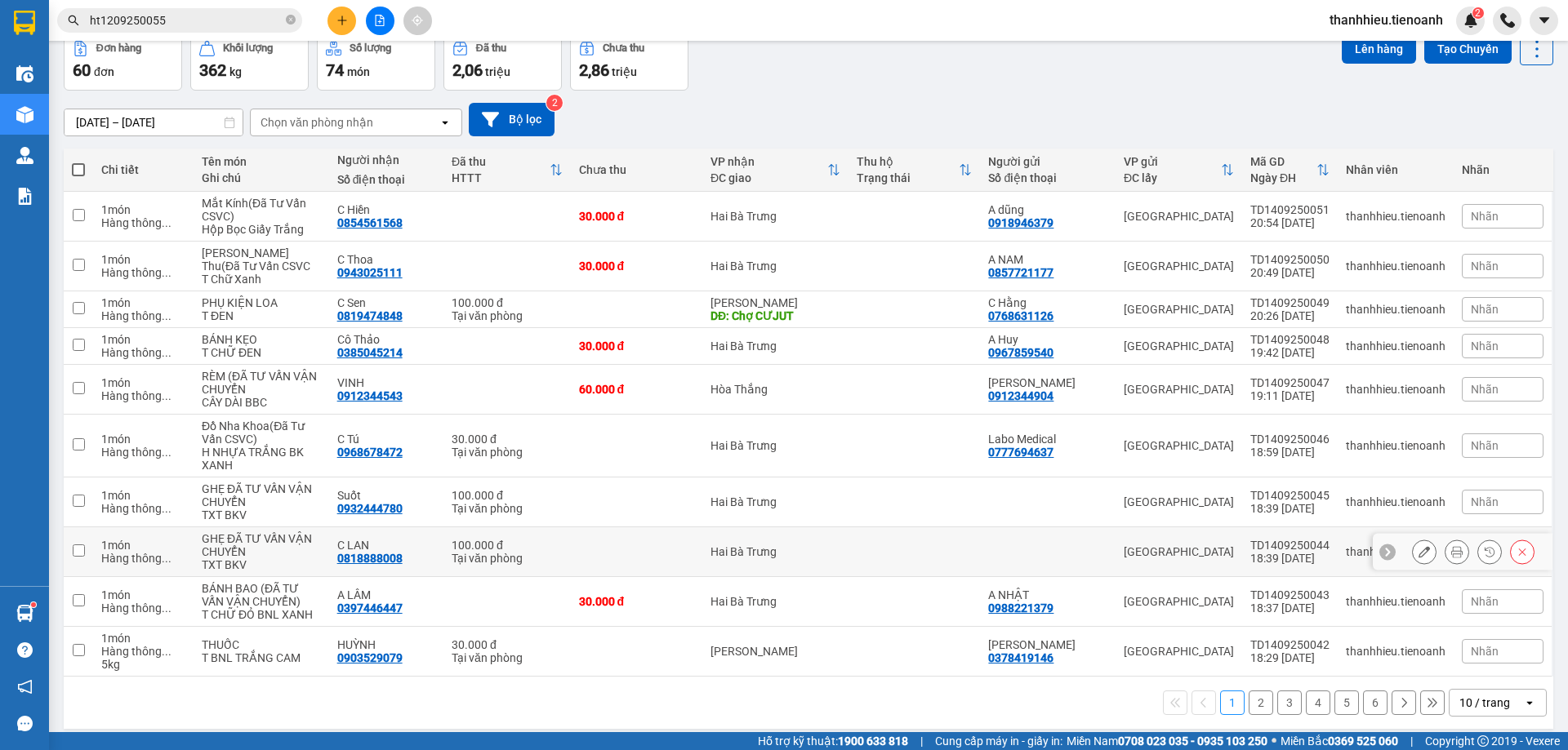
scroll to position [106, 0]
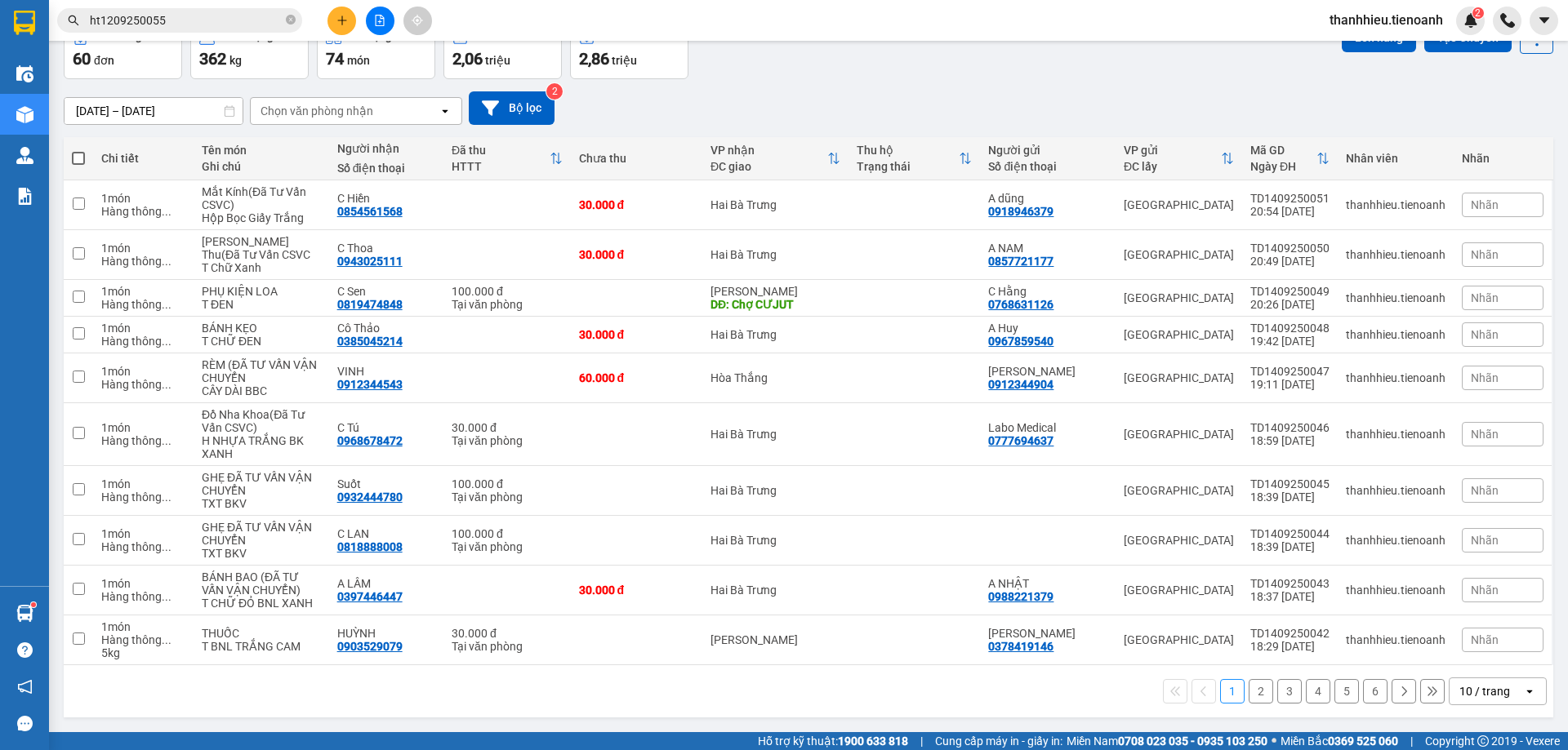
click at [1494, 689] on div "10 / trang" at bounding box center [1485, 691] width 51 height 16
click at [1482, 660] on span "100 / trang" at bounding box center [1479, 668] width 59 height 16
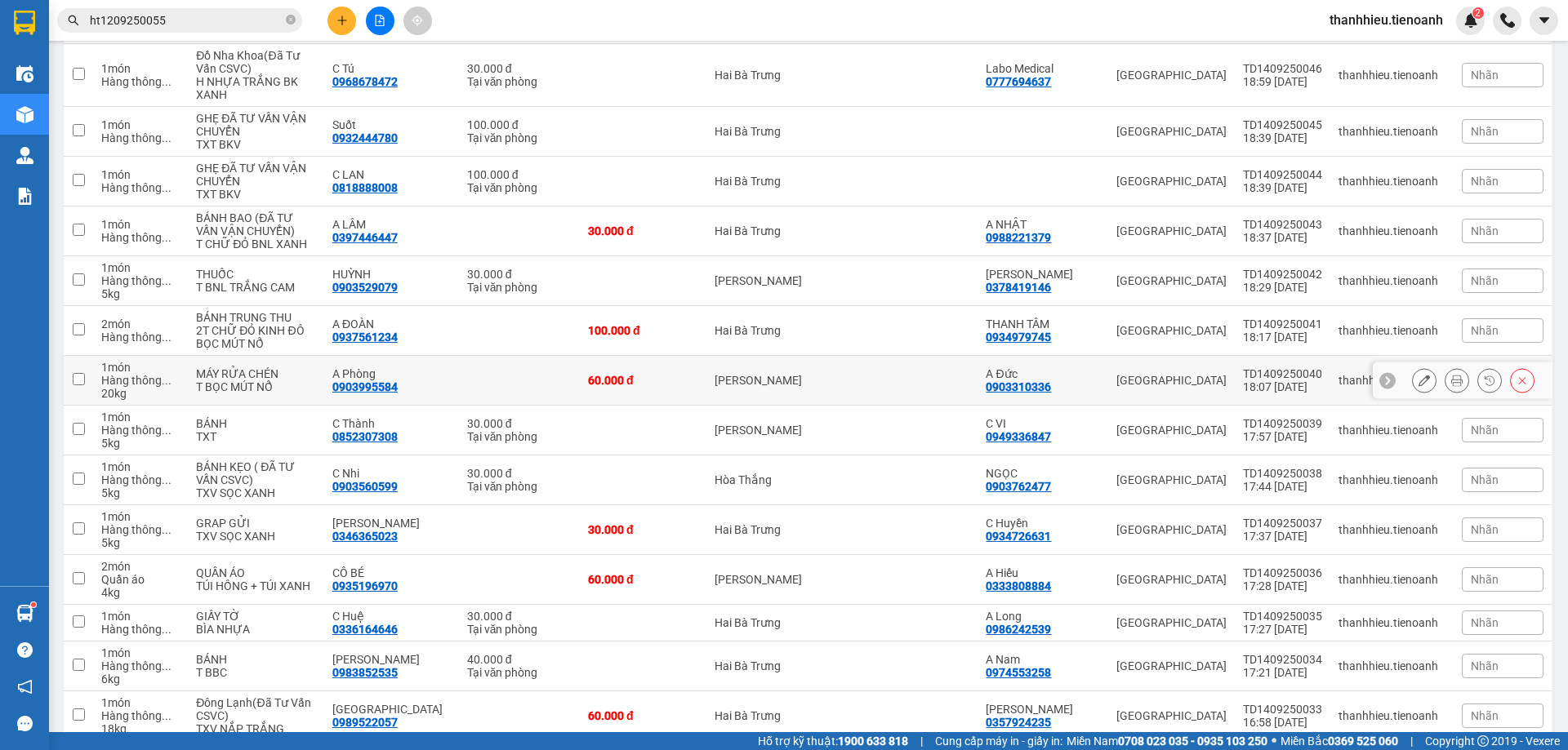
scroll to position [514, 0]
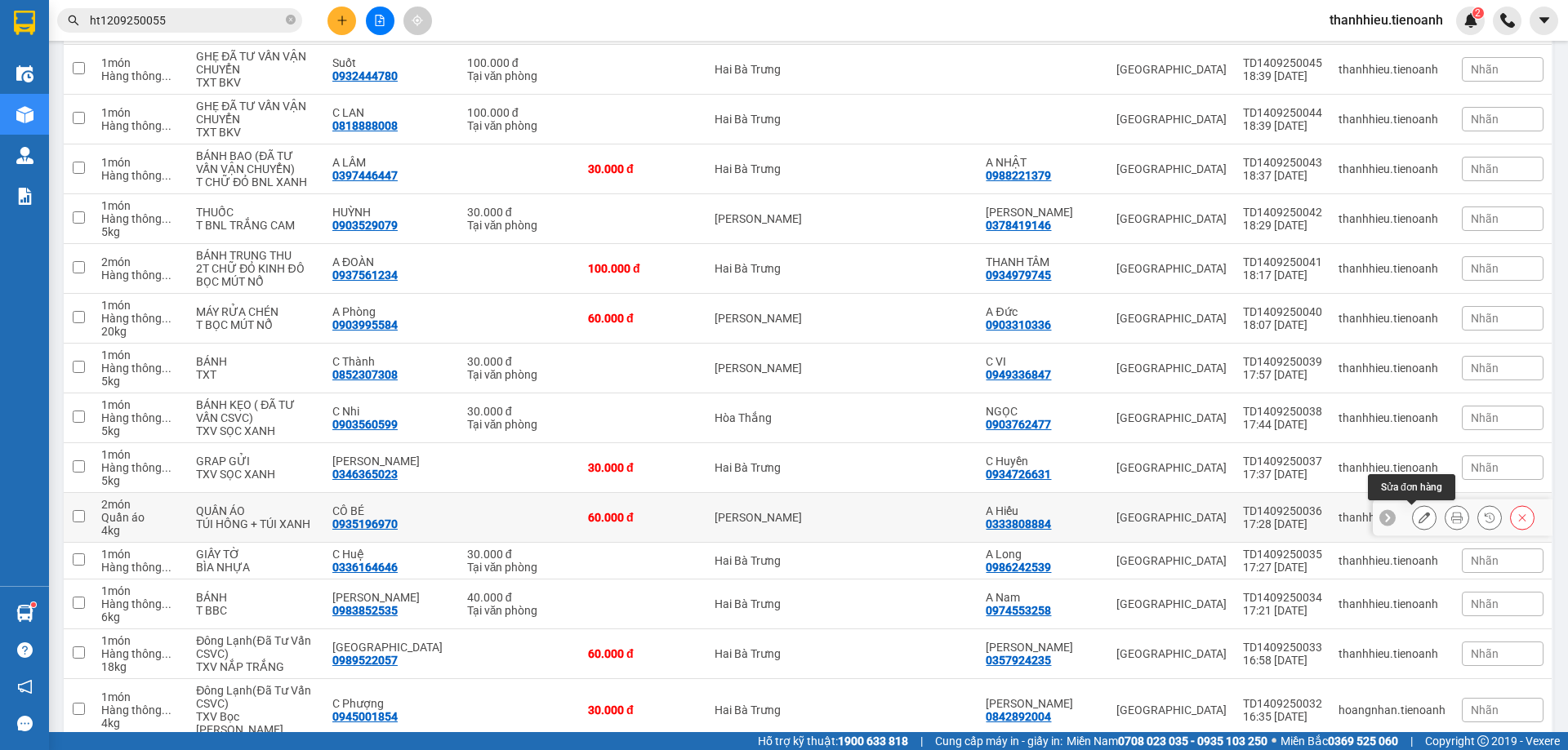
click at [1418, 519] on icon at bounding box center [1424, 518] width 11 height 11
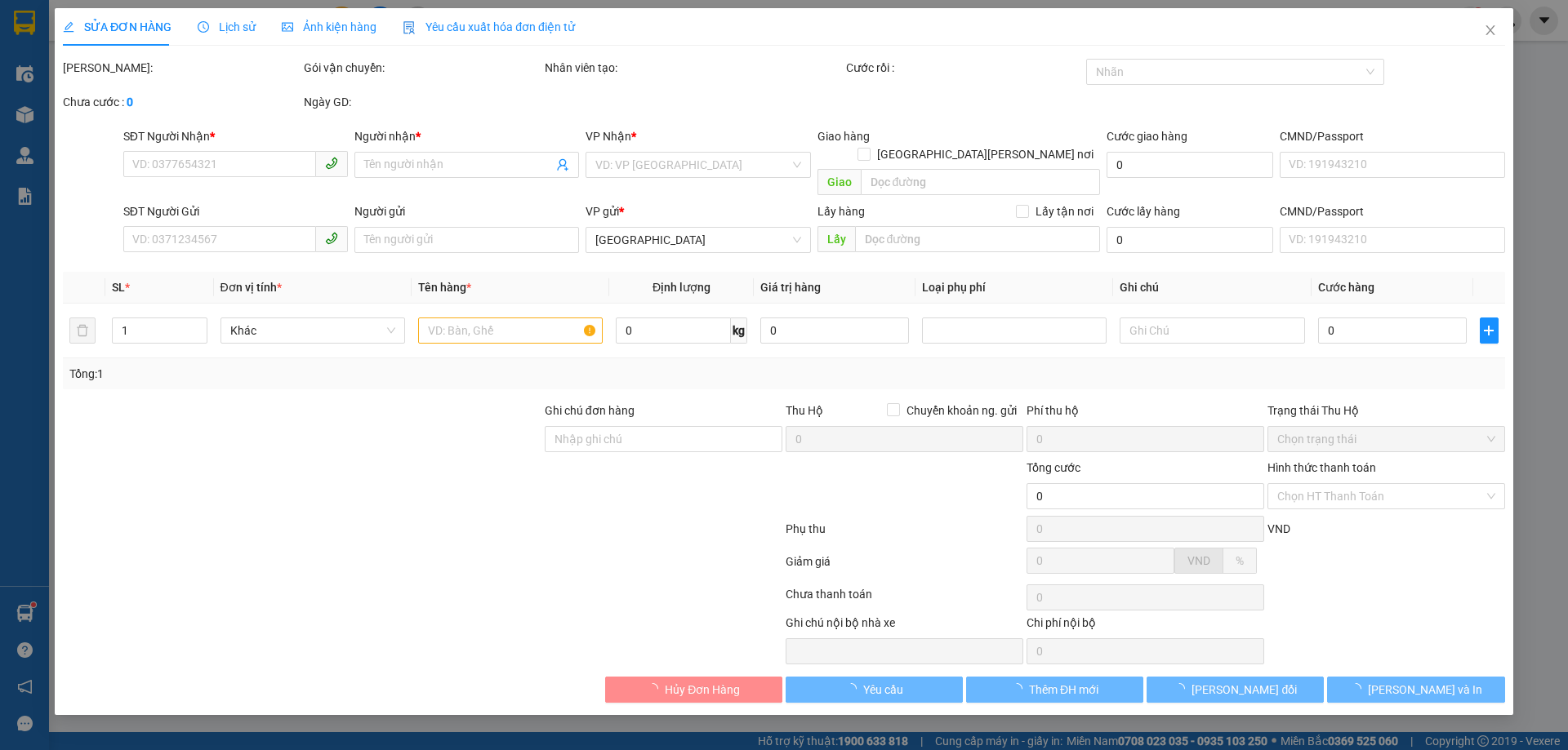
type input "0935196970"
type input "CÔ BÉ"
type input "0333808884"
type input "A Hiếu"
type input "60.000"
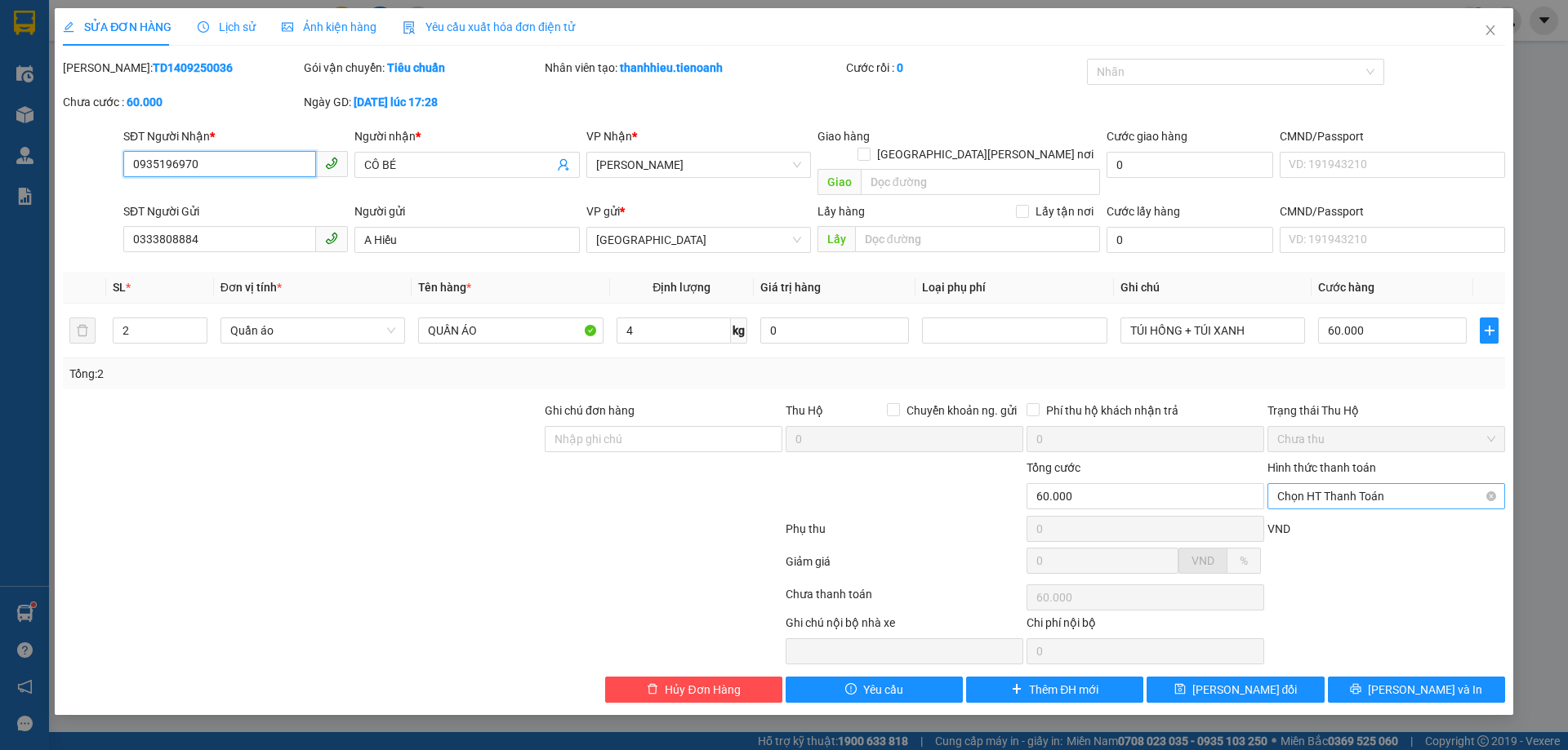
click at [1363, 484] on span "Chọn HT Thanh Toán" at bounding box center [1386, 496] width 218 height 25
click at [1314, 510] on div "Tại văn phòng" at bounding box center [1386, 511] width 218 height 18
type input "0"
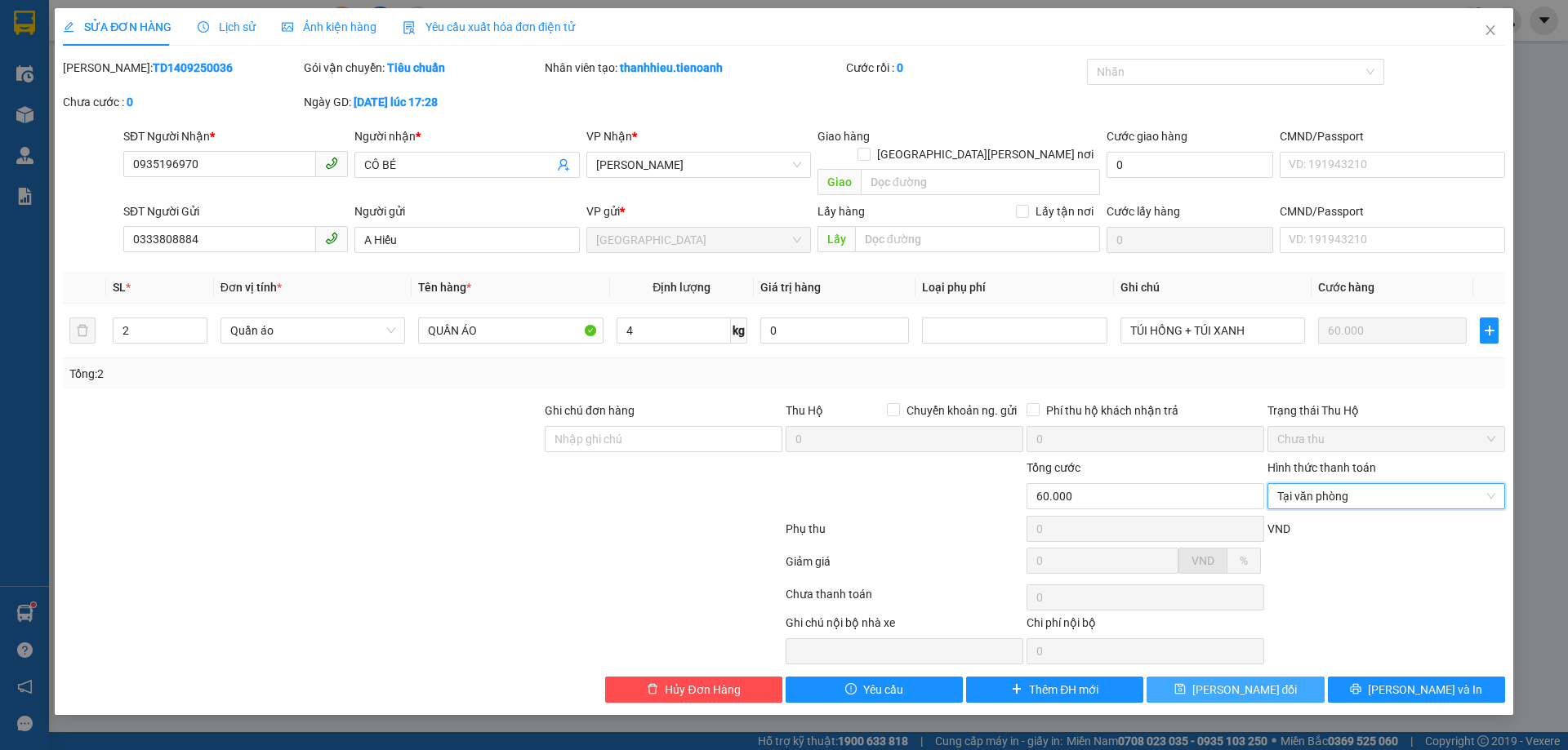
click at [1269, 680] on span "[PERSON_NAME] đổi" at bounding box center [1245, 689] width 106 height 18
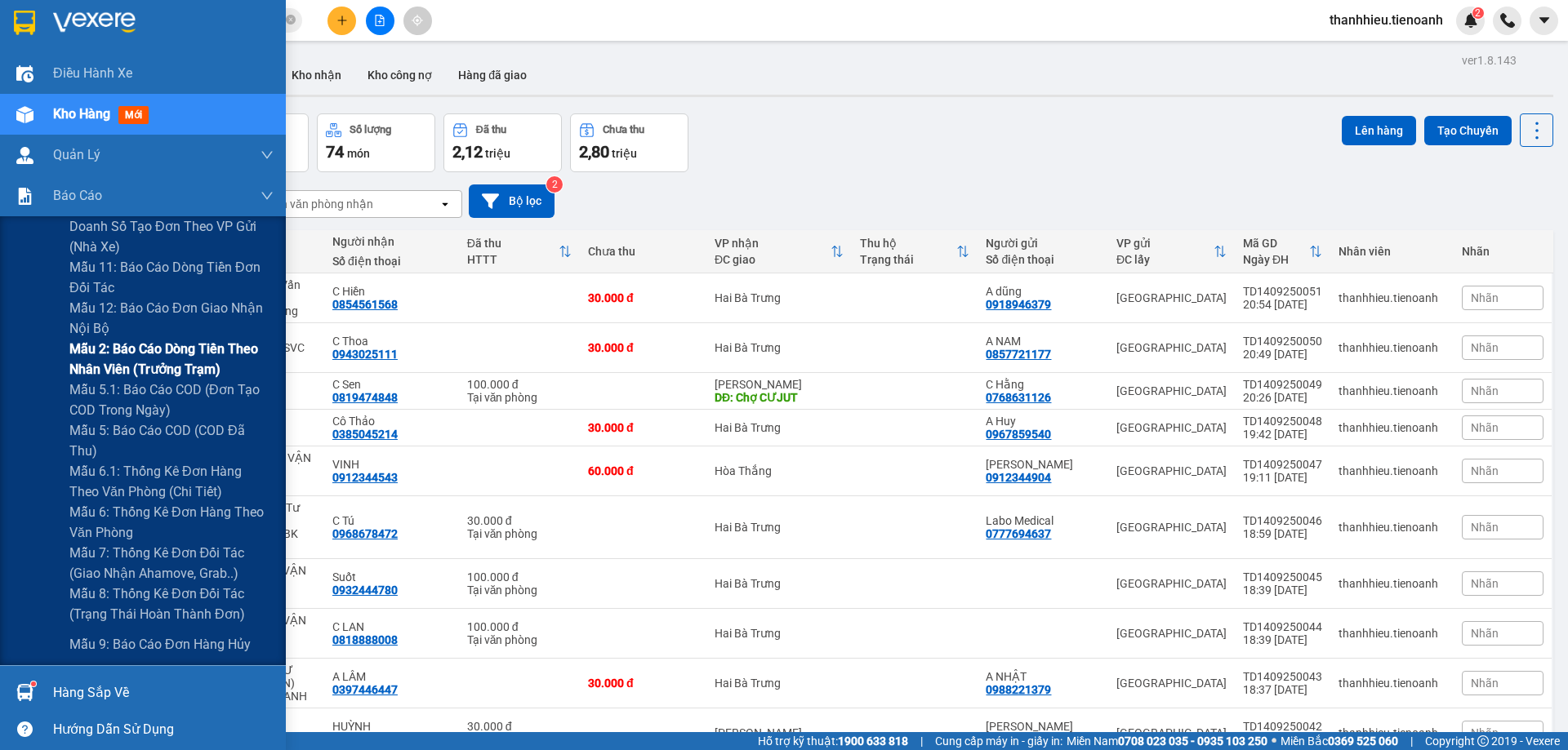
click at [181, 354] on span "Mẫu 2: Báo cáo dòng tiền theo nhân viên (Trưởng Trạm)" at bounding box center [171, 359] width 204 height 41
